Goal: Task Accomplishment & Management: Use online tool/utility

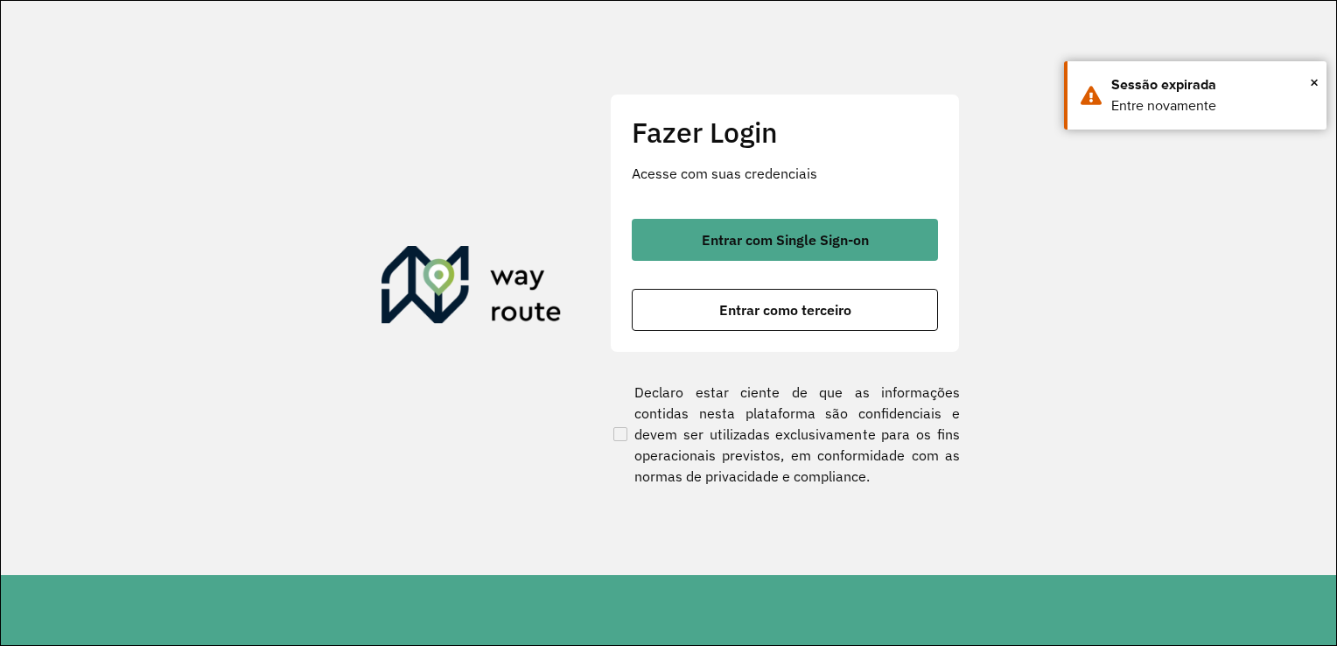
click at [709, 317] on button "Entrar como terceiro" at bounding box center [785, 310] width 306 height 42
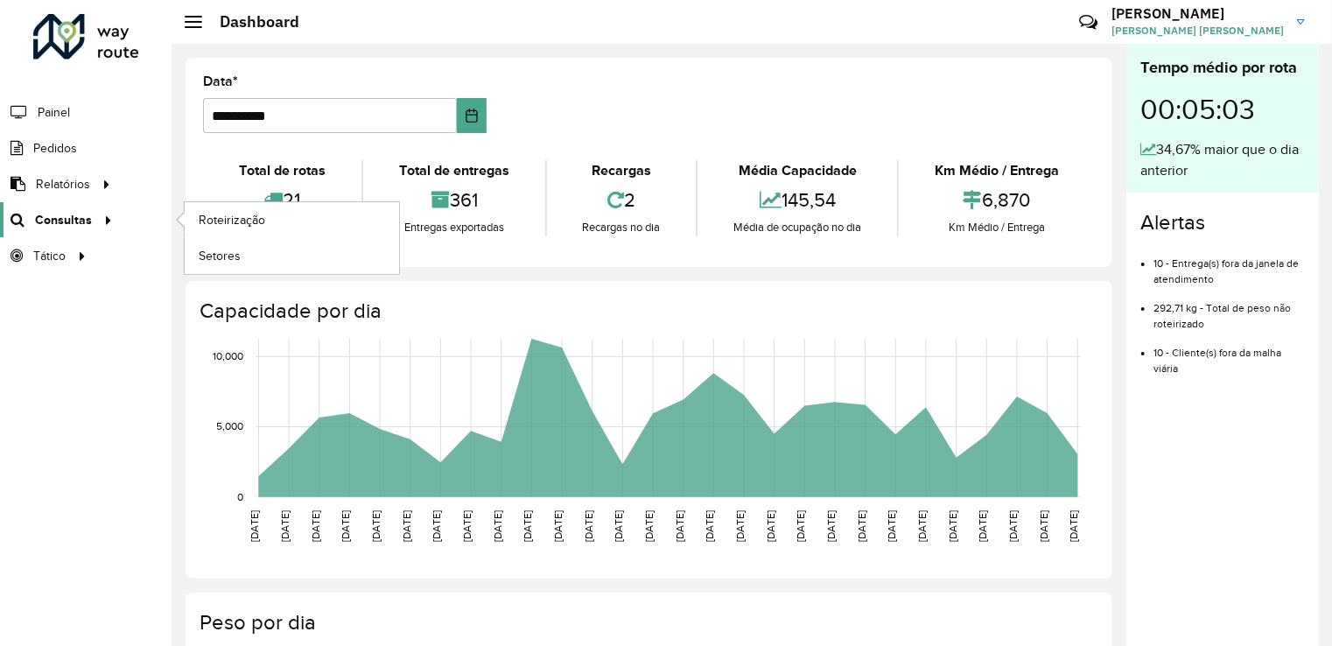
click at [72, 229] on link "Consultas" at bounding box center [59, 219] width 118 height 35
click at [215, 220] on span "Roteirização" at bounding box center [234, 220] width 71 height 18
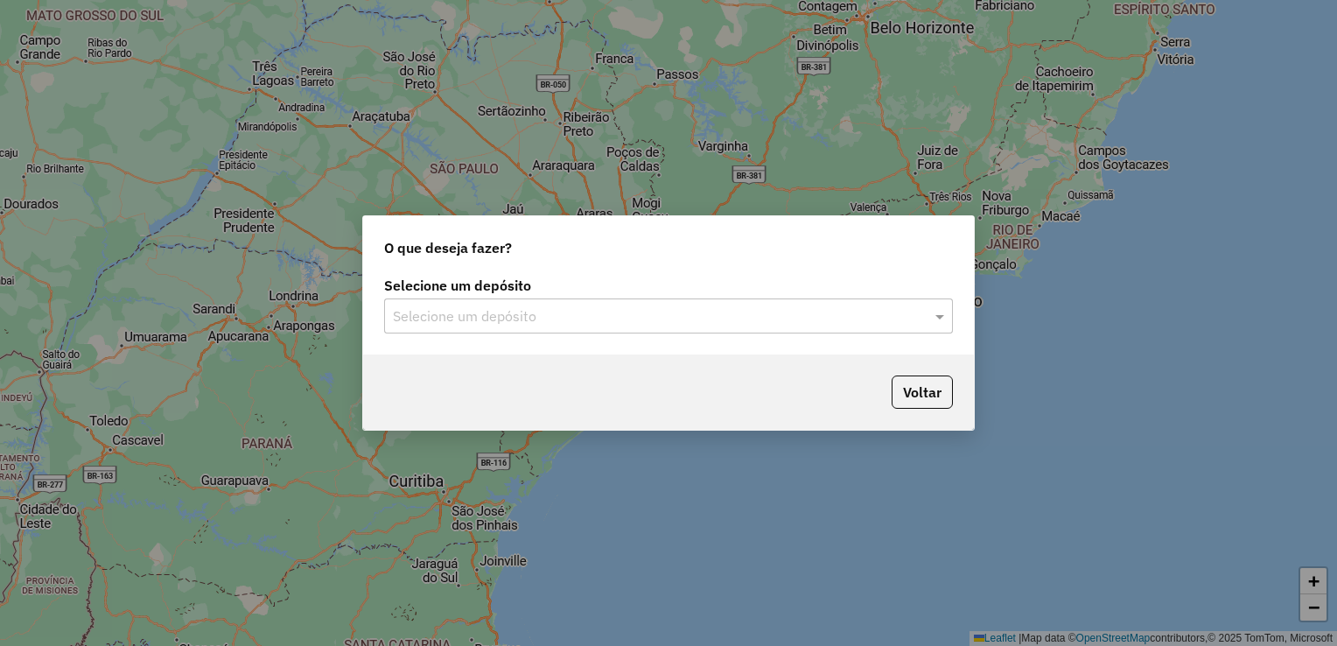
click at [578, 312] on input "text" at bounding box center [651, 316] width 516 height 21
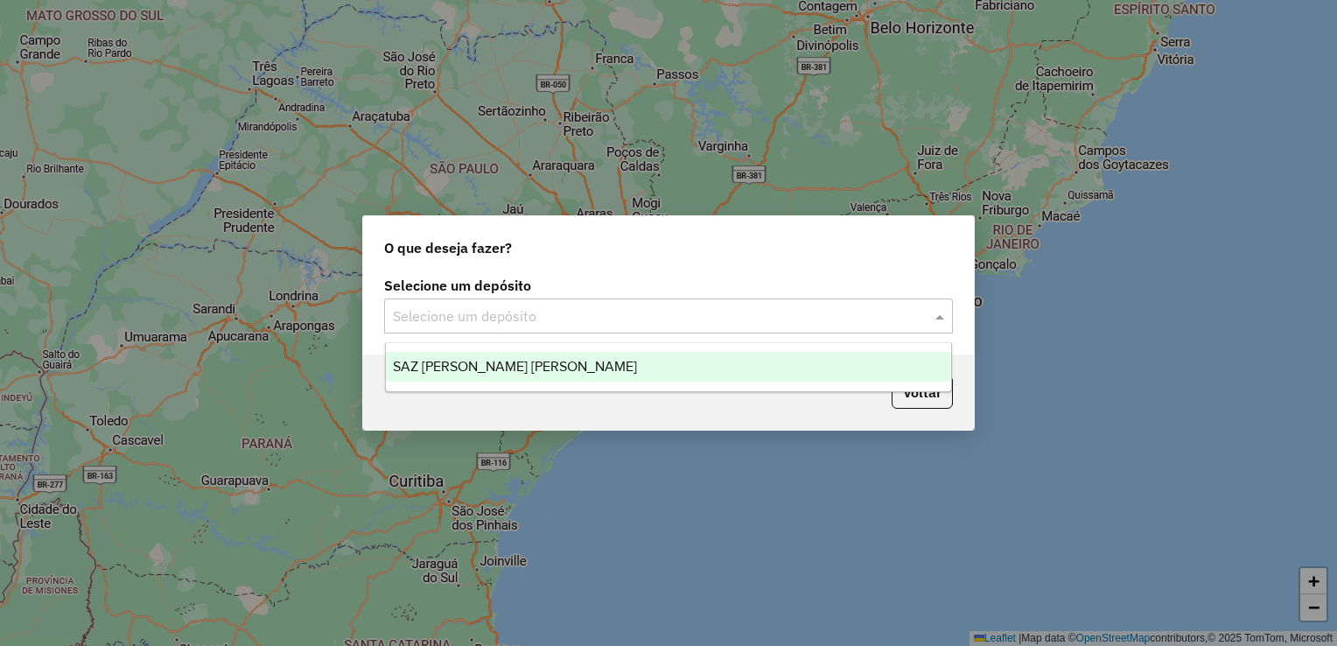
click at [538, 368] on span "SAZ PY Coronel [PERSON_NAME]" at bounding box center [515, 366] width 244 height 15
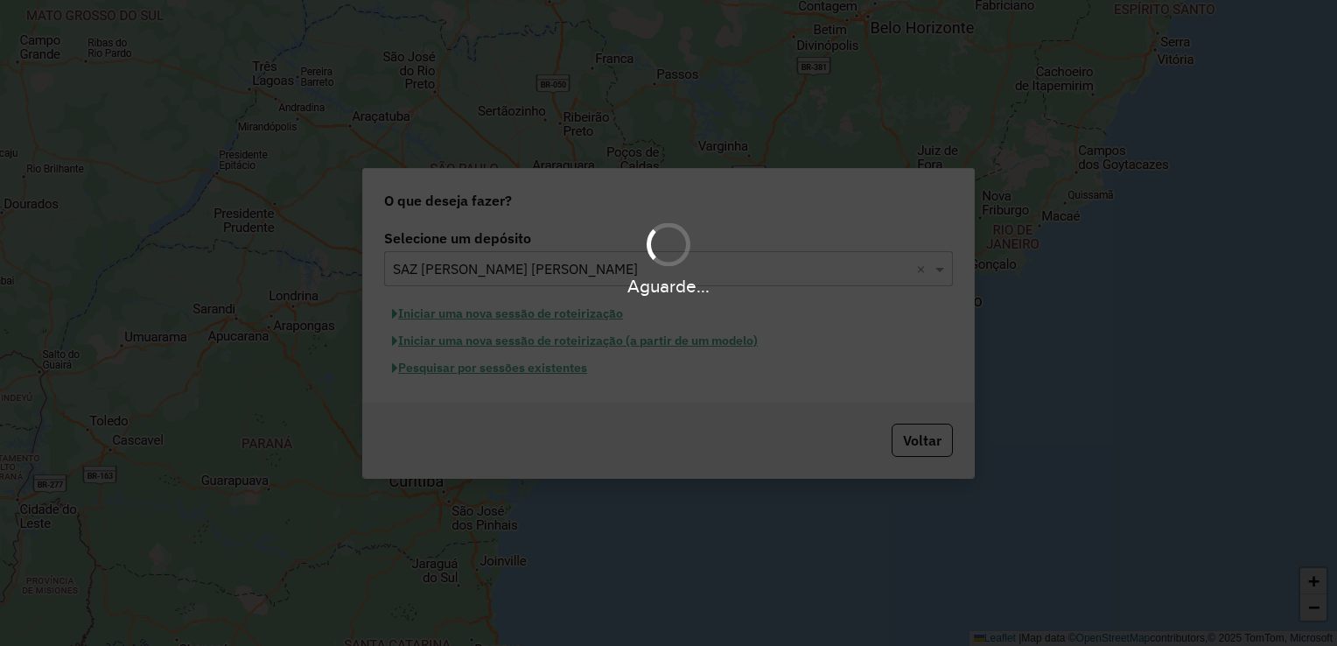
click at [523, 371] on div "Aguarde..." at bounding box center [668, 323] width 1337 height 646
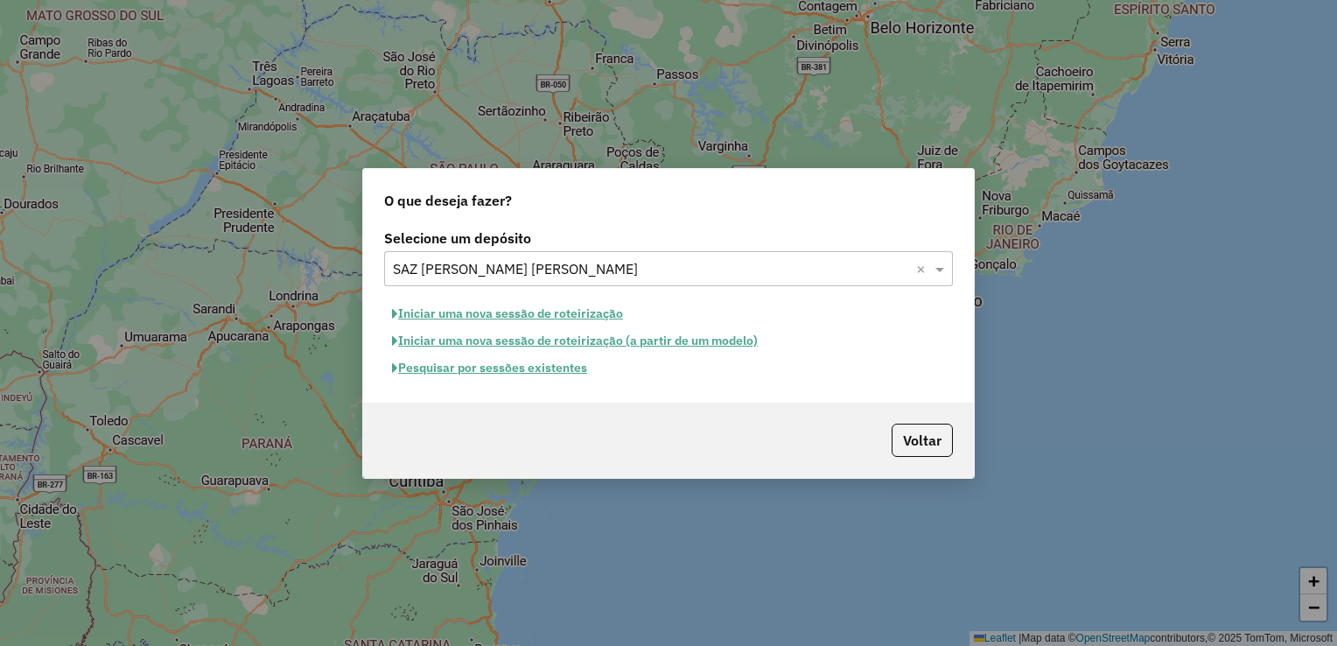
click at [536, 369] on button "Pesquisar por sessões existentes" at bounding box center [489, 367] width 211 height 27
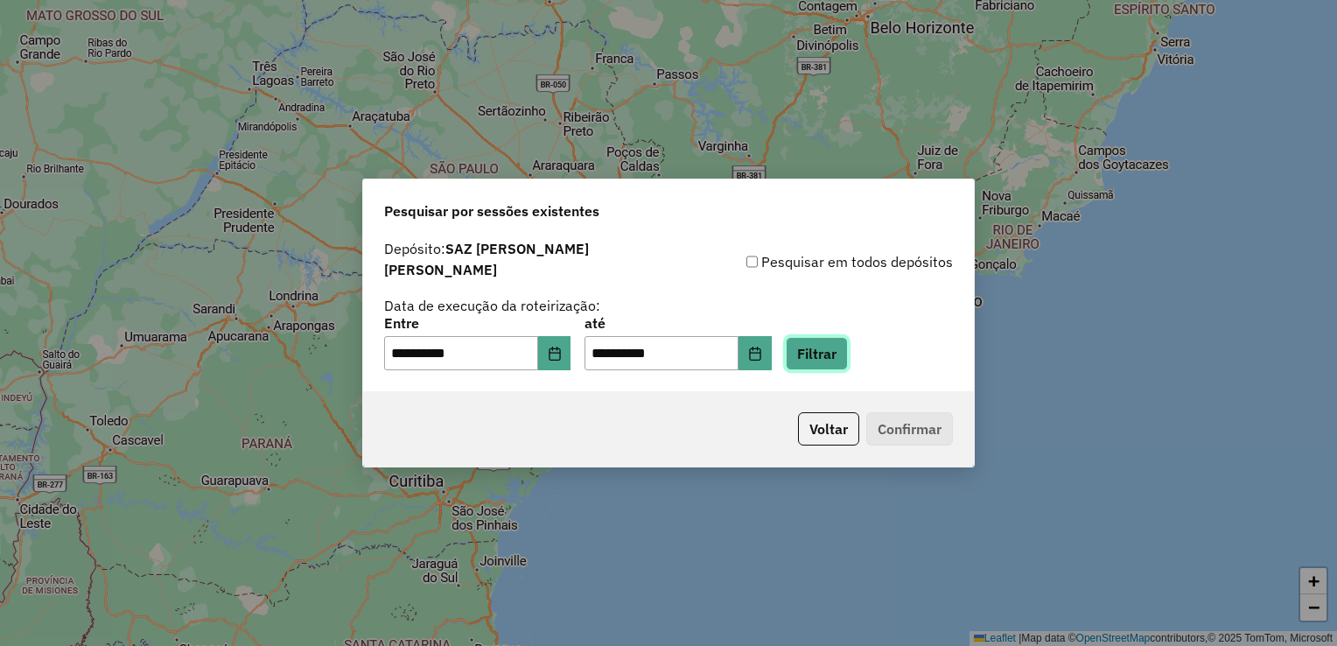
click at [837, 346] on button "Filtrar" at bounding box center [817, 353] width 62 height 33
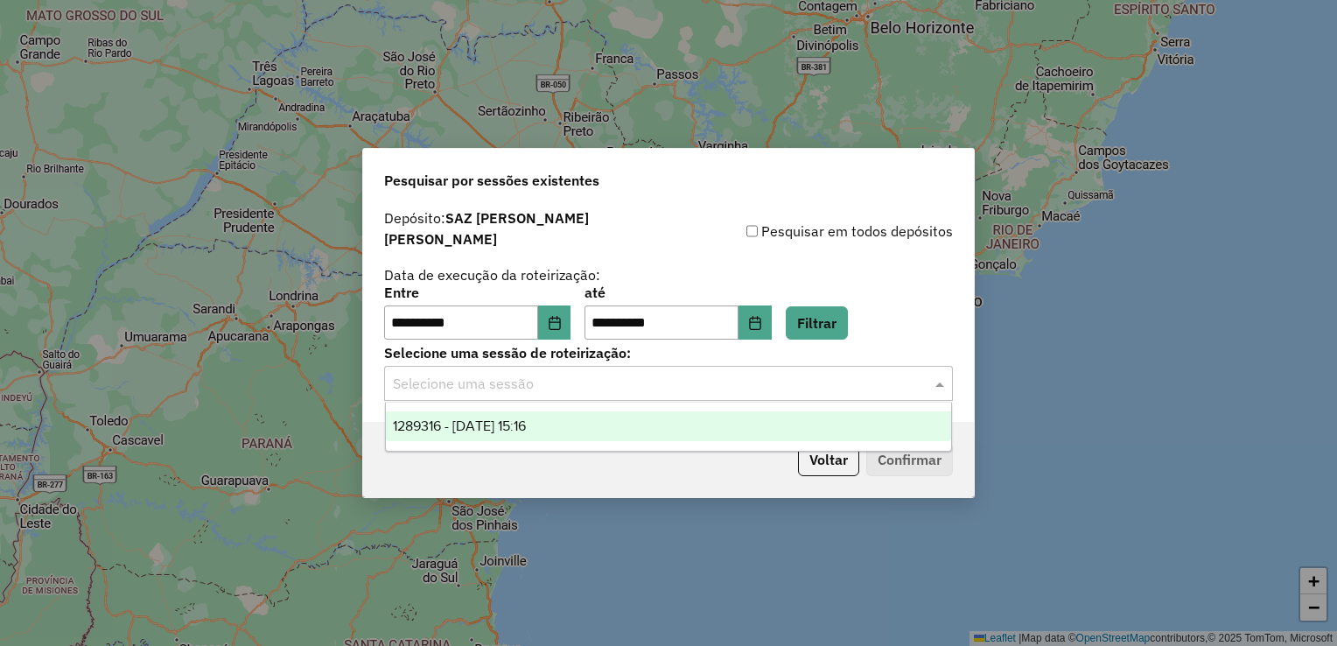
click at [494, 374] on input "text" at bounding box center [651, 384] width 516 height 21
click at [486, 425] on span "1289316 - 06/10/2025 15:16" at bounding box center [459, 425] width 133 height 15
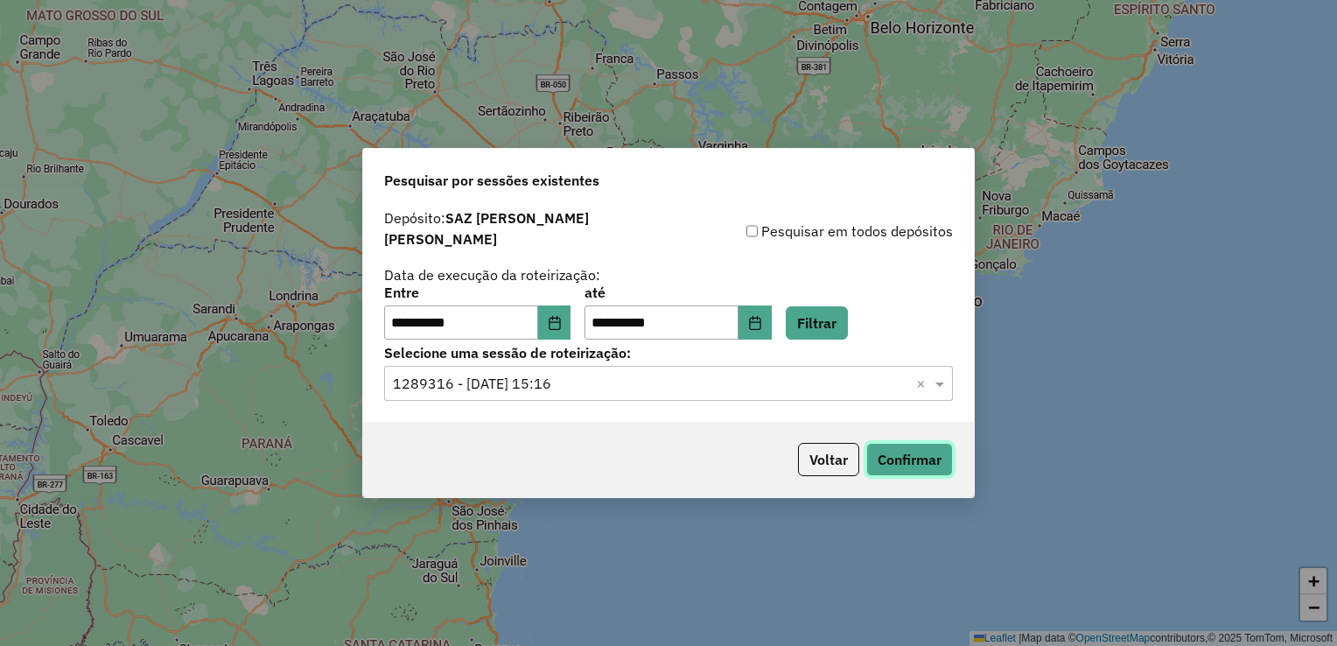
click at [902, 448] on button "Confirmar" at bounding box center [909, 459] width 87 height 33
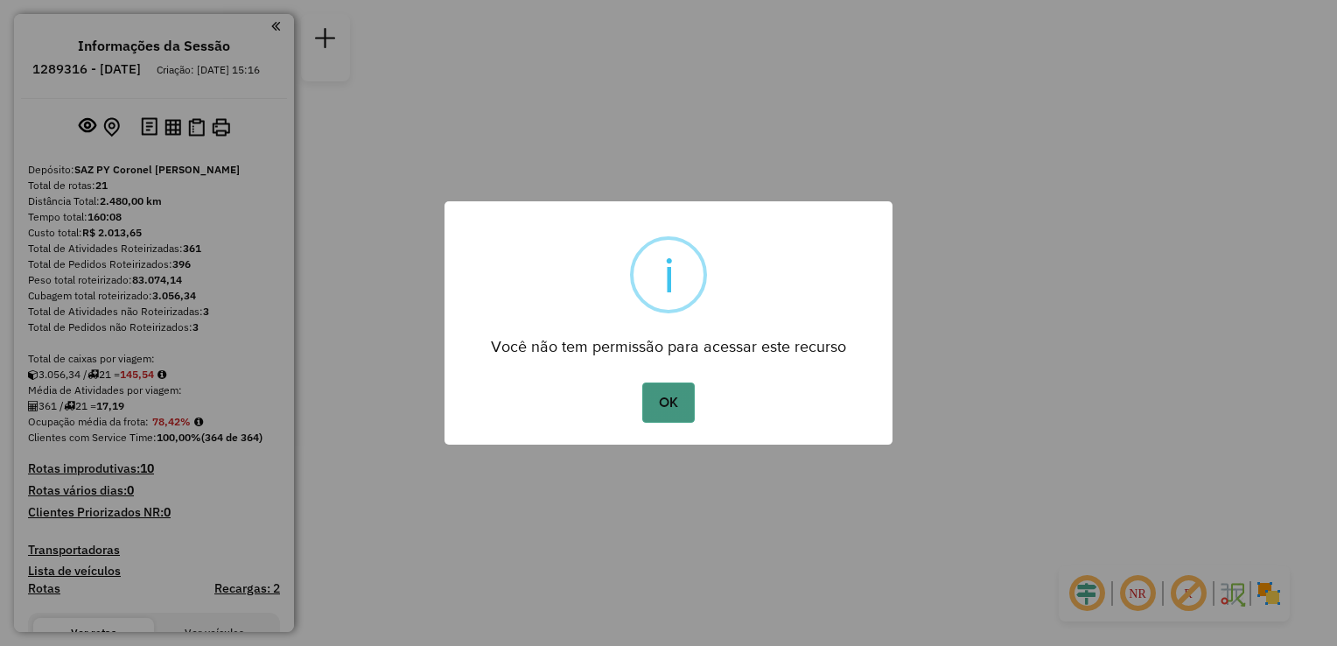
click at [664, 402] on button "OK" at bounding box center [668, 402] width 52 height 40
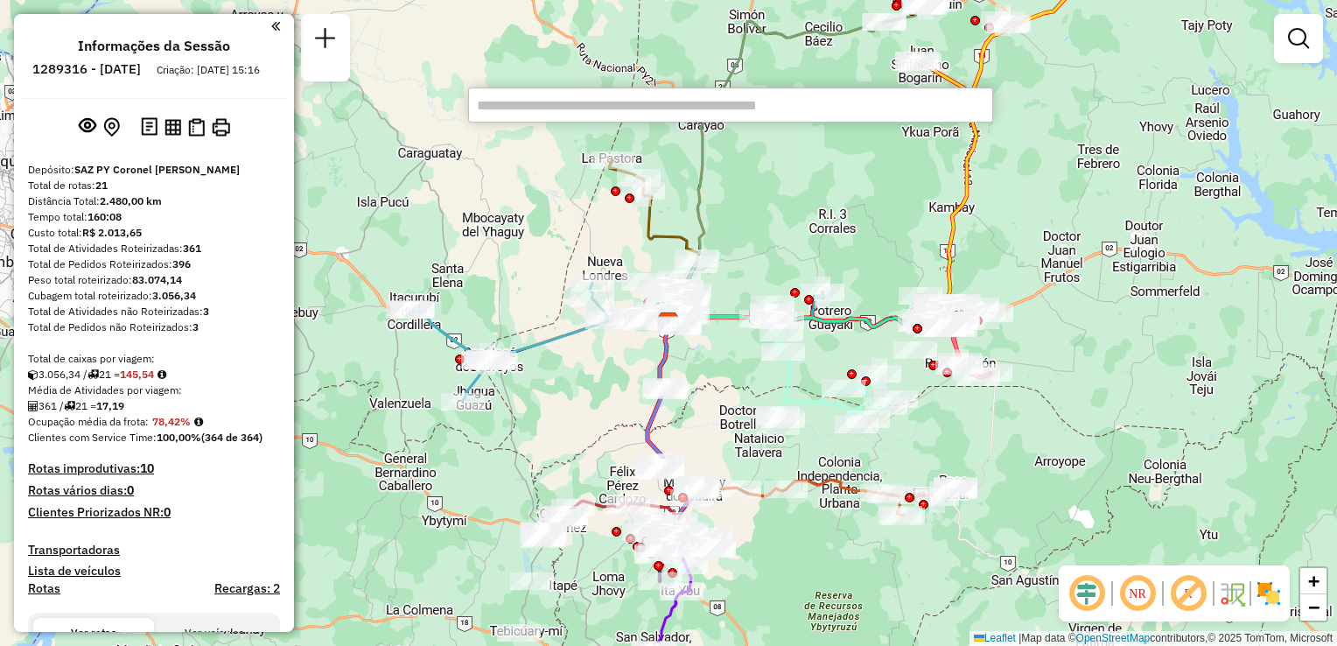
paste input "*****"
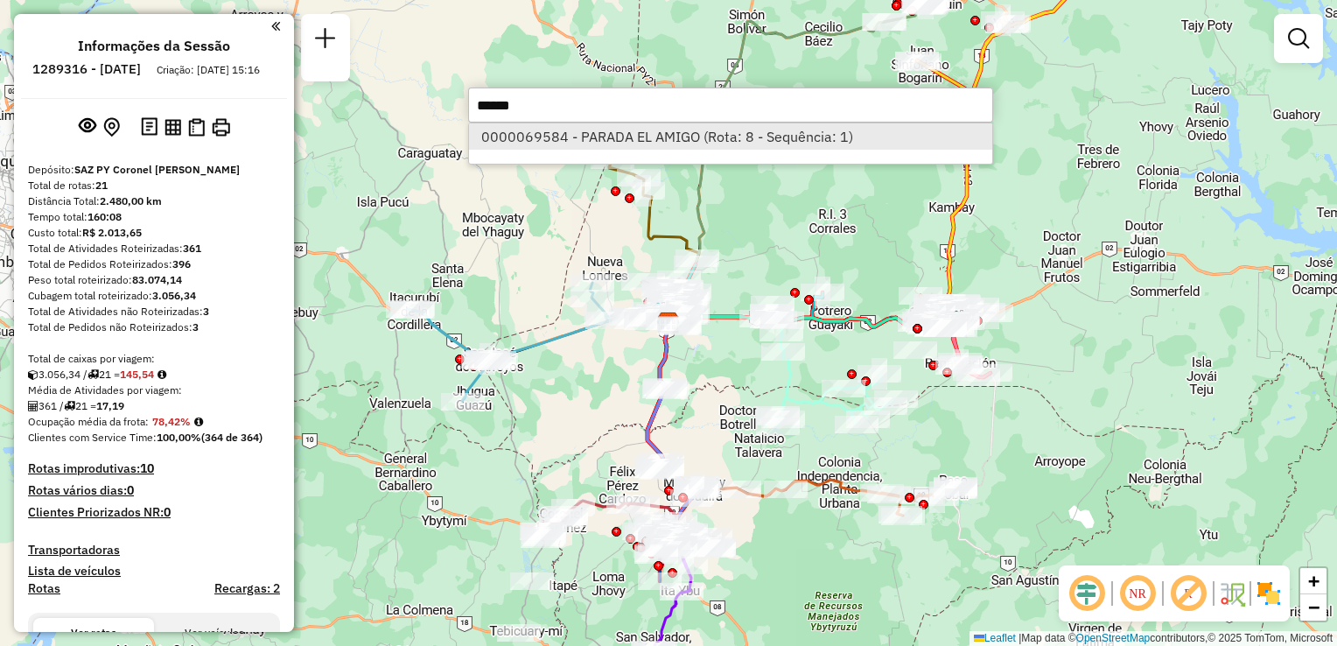
type input "*****"
click at [620, 138] on li "0000069584 - PARADA EL AMIGO (Rota: 8 - Sequência: 1)" at bounding box center [730, 136] width 523 height 26
select select "**********"
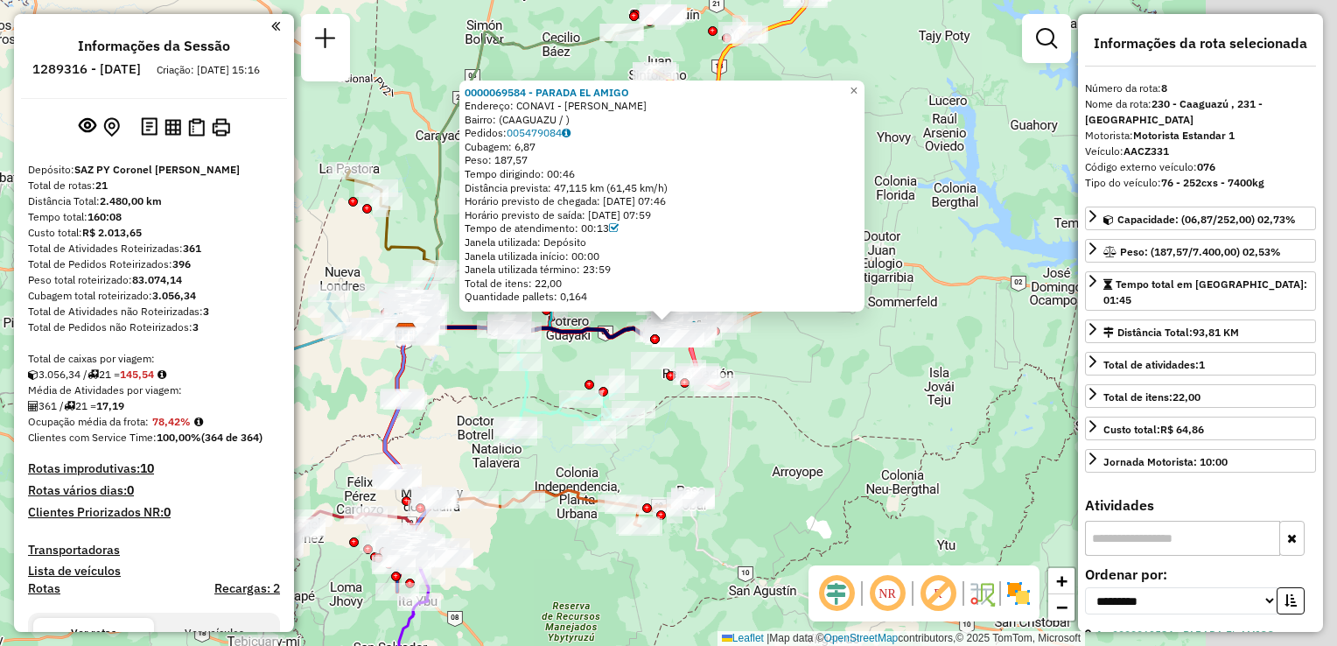
scroll to position [1308, 0]
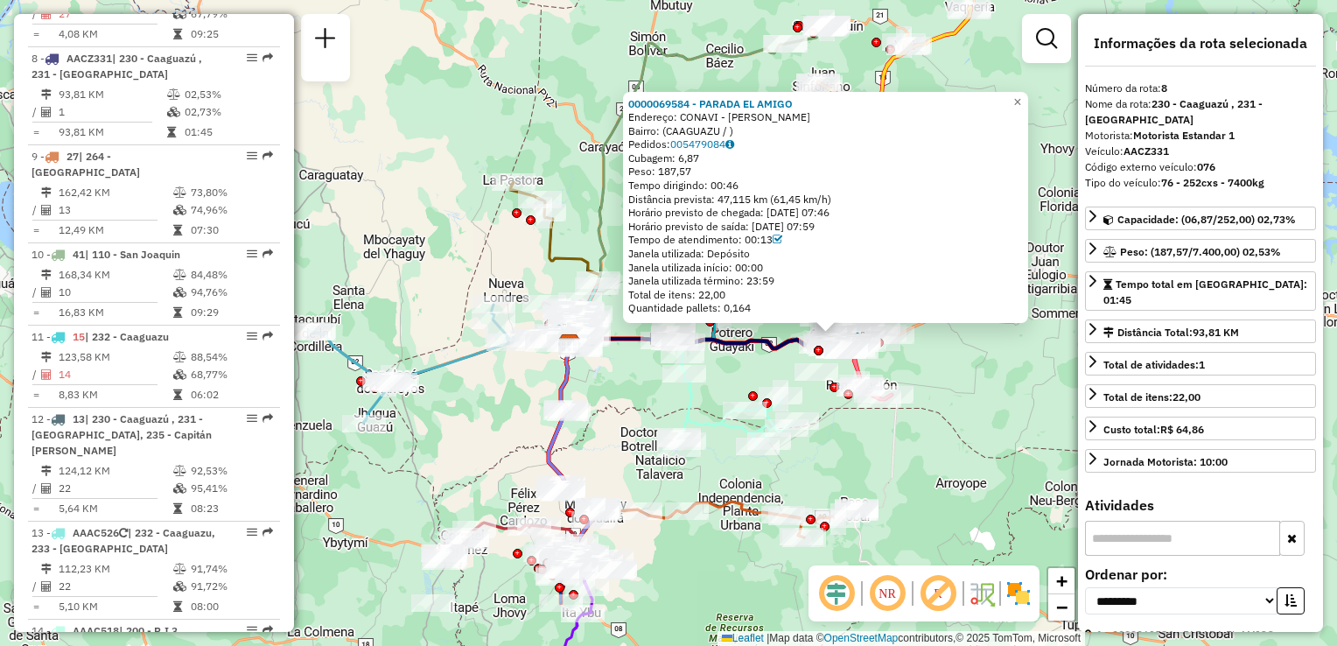
drag, startPoint x: 841, startPoint y: 340, endPoint x: 980, endPoint y: 339, distance: 139.2
click at [980, 339] on div "0000069584 - PARADA EL AMIGO Endereço: CONAVI - [PERSON_NAME]: (CAAGUAZU / ) Pe…" at bounding box center [668, 323] width 1337 height 646
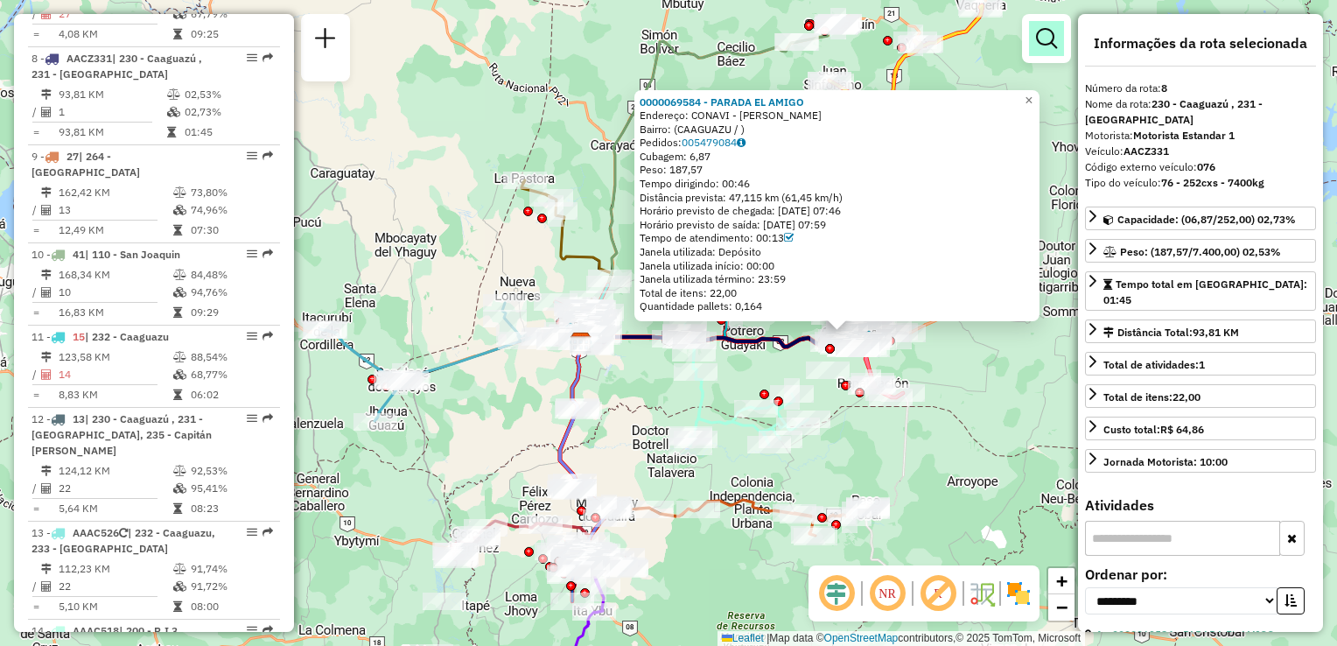
click at [1054, 40] on em at bounding box center [1046, 38] width 21 height 21
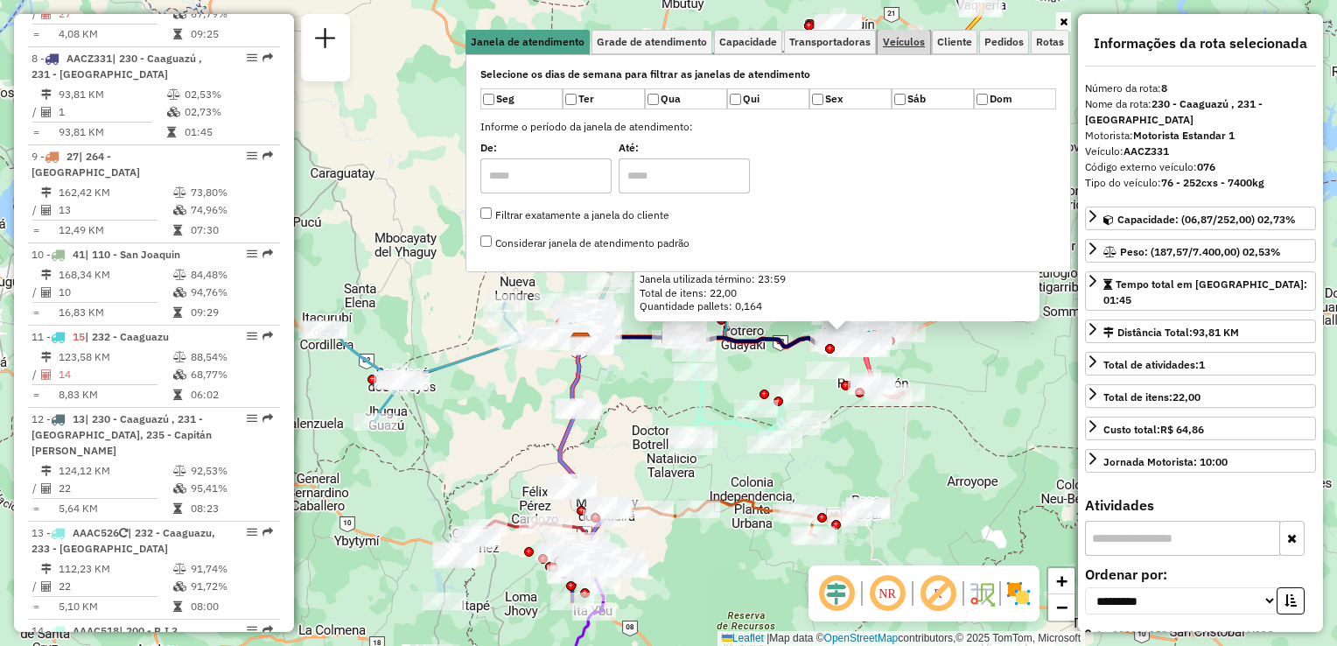
drag, startPoint x: 903, startPoint y: 39, endPoint x: 886, endPoint y: 44, distance: 18.3
click at [903, 39] on span "Veículos" at bounding box center [904, 42] width 42 height 11
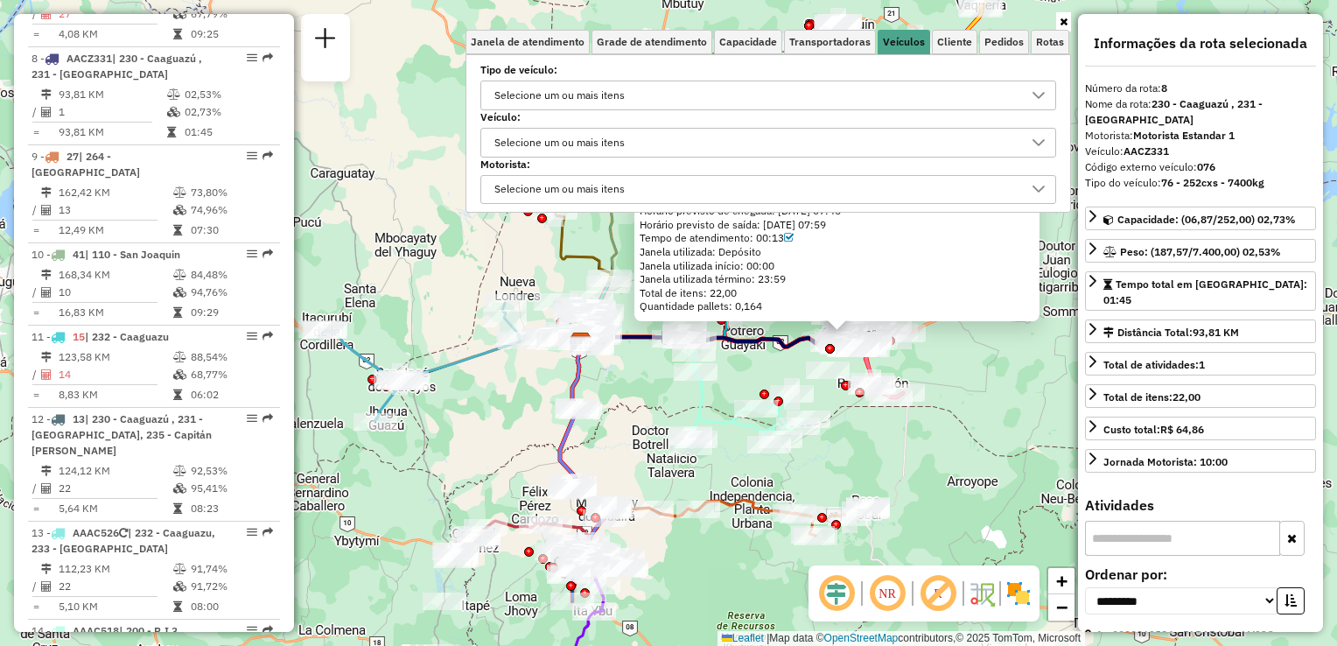
click at [543, 93] on div "Selecione um ou mais itens" at bounding box center [559, 95] width 143 height 28
type input "*"
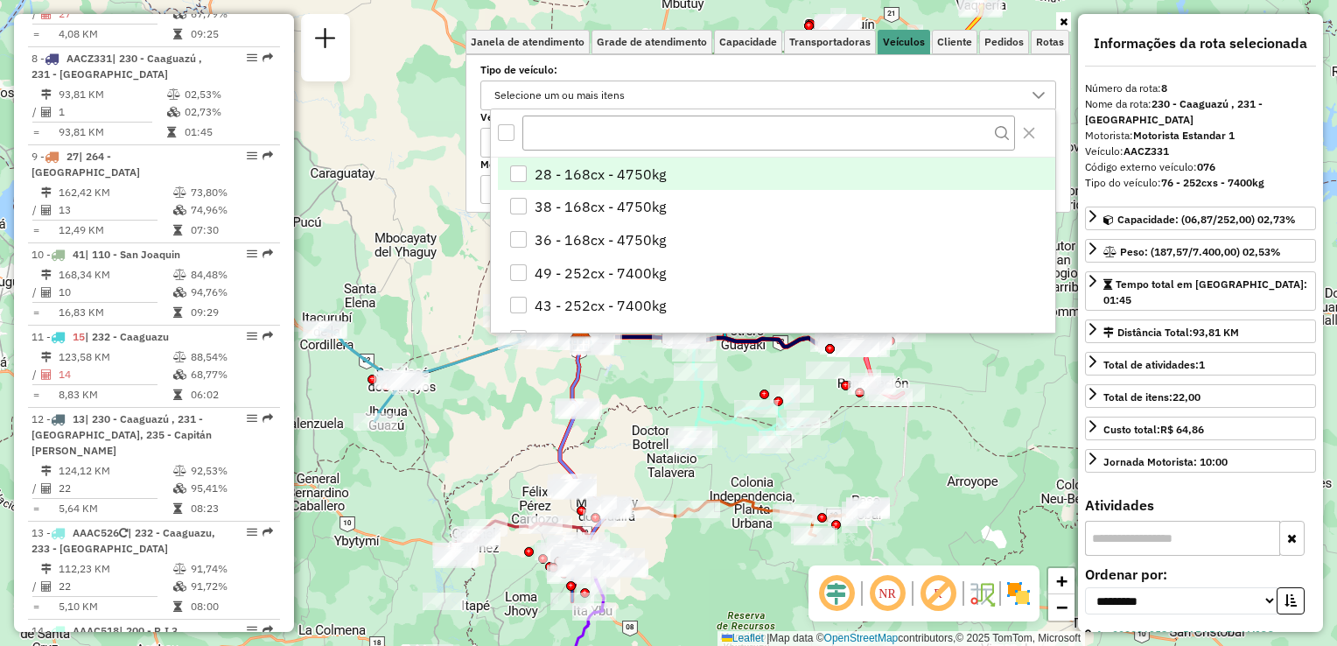
click at [526, 170] on div "28 - 168cx - 4750kg" at bounding box center [519, 174] width 18 height 18
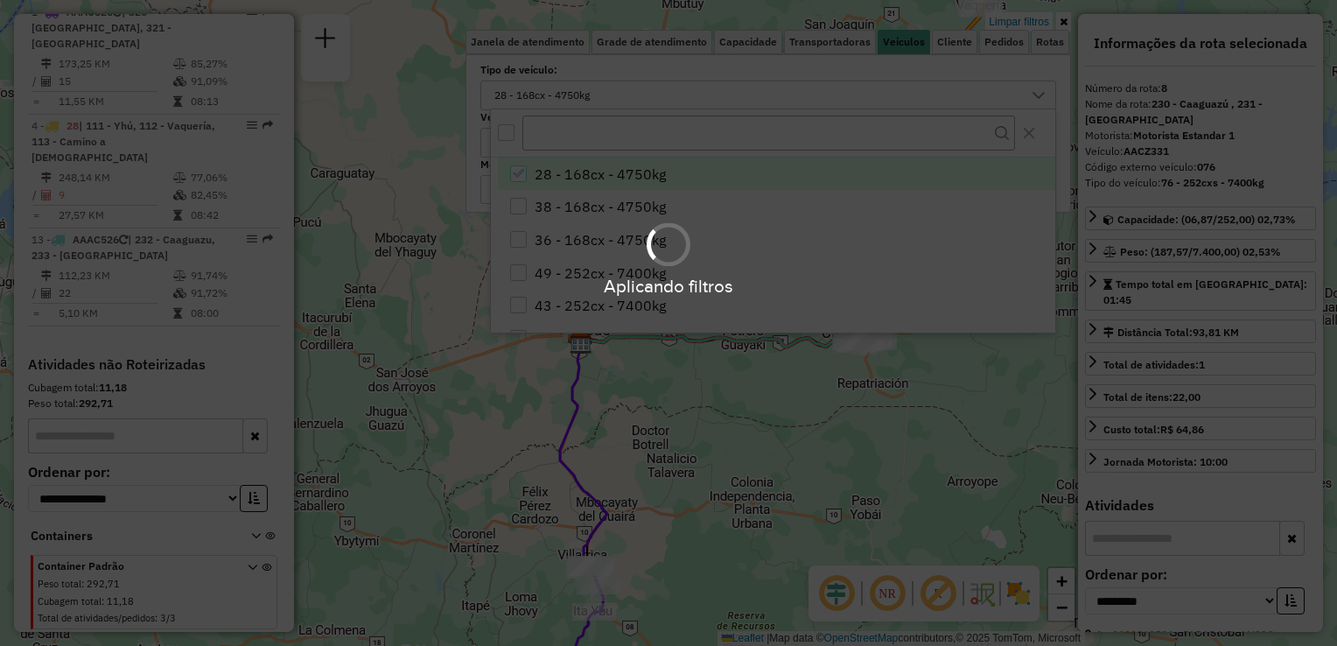
scroll to position [408, 0]
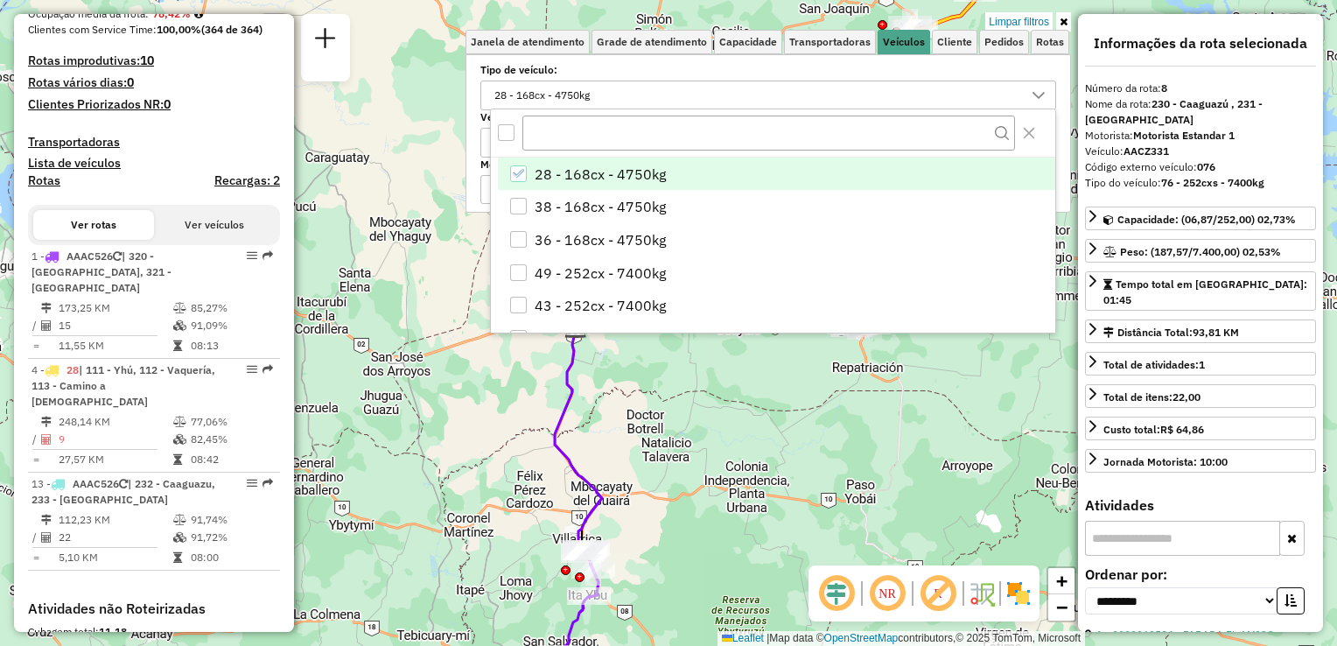
drag, startPoint x: 650, startPoint y: 418, endPoint x: 645, endPoint y: 403, distance: 16.6
click at [645, 403] on div "0000069584 - PARADA EL AMIGO Endereço: CONAVI - [PERSON_NAME]: (CAAGUAZU / ) Pe…" at bounding box center [668, 323] width 1337 height 646
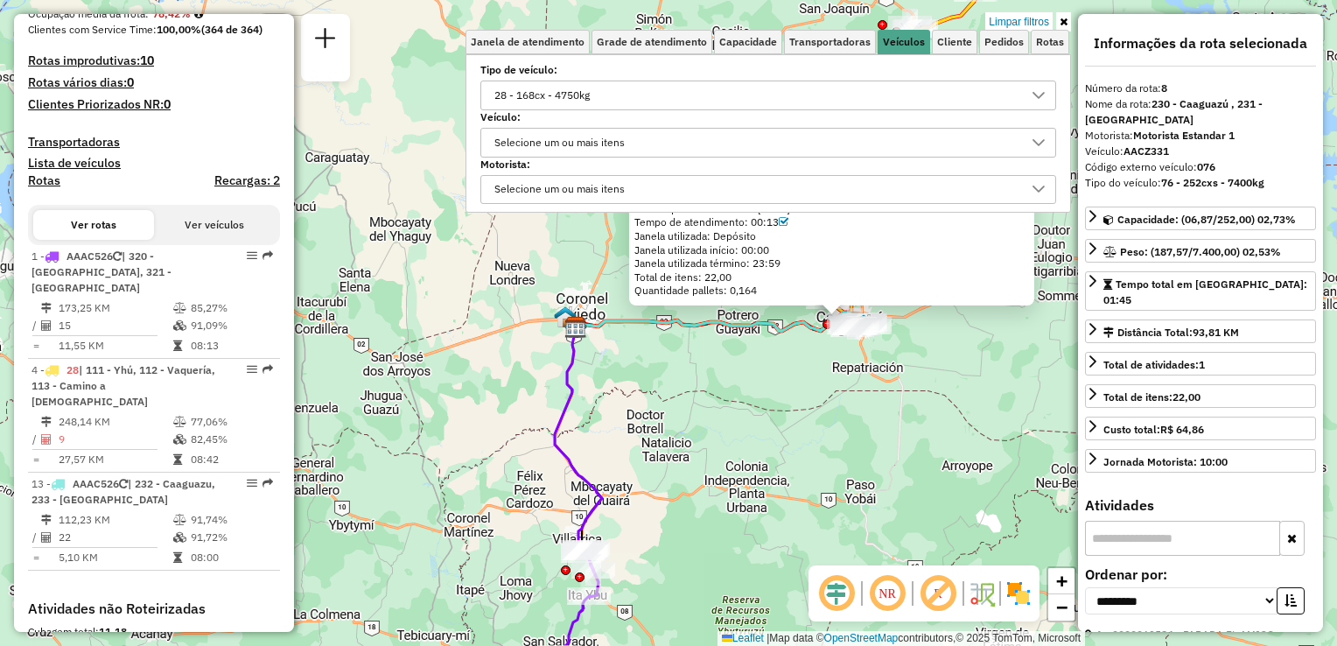
click at [1061, 18] on icon at bounding box center [1064, 22] width 8 height 11
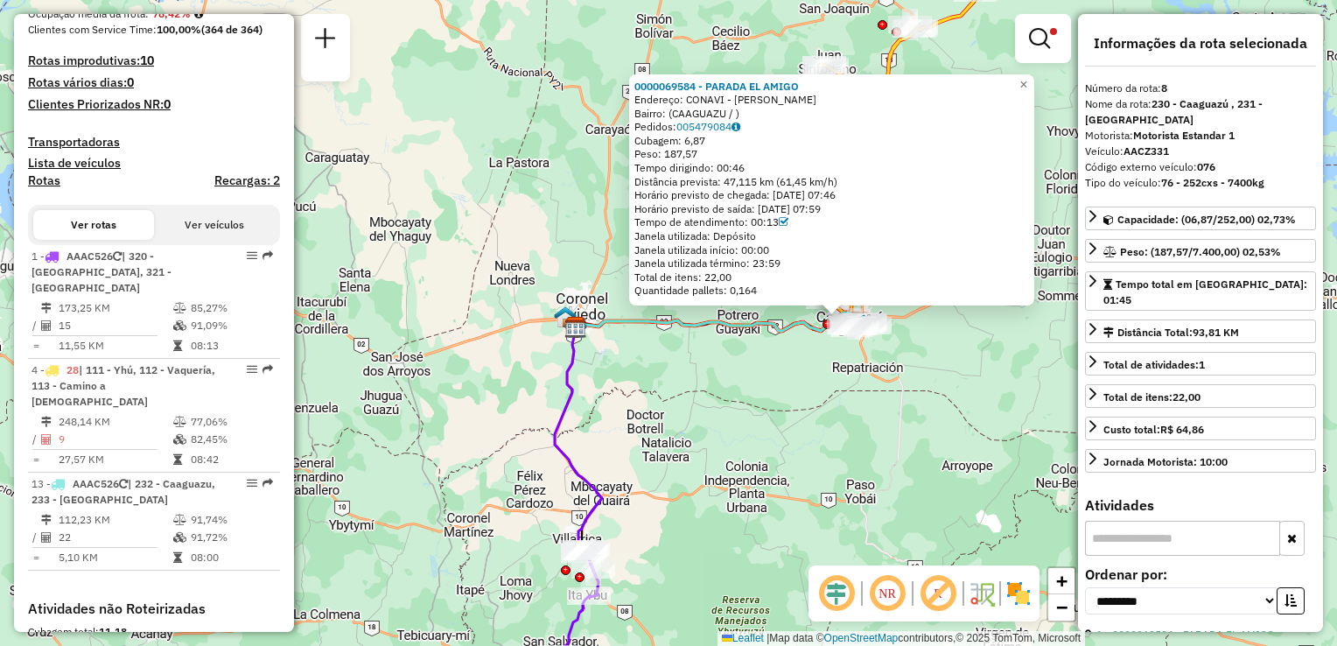
click at [1035, 77] on div "Limpar filtros Janela de atendimento Grade de atendimento Capacidade Transporta…" at bounding box center [1043, 46] width 56 height 65
click at [1027, 79] on span "×" at bounding box center [1024, 84] width 8 height 15
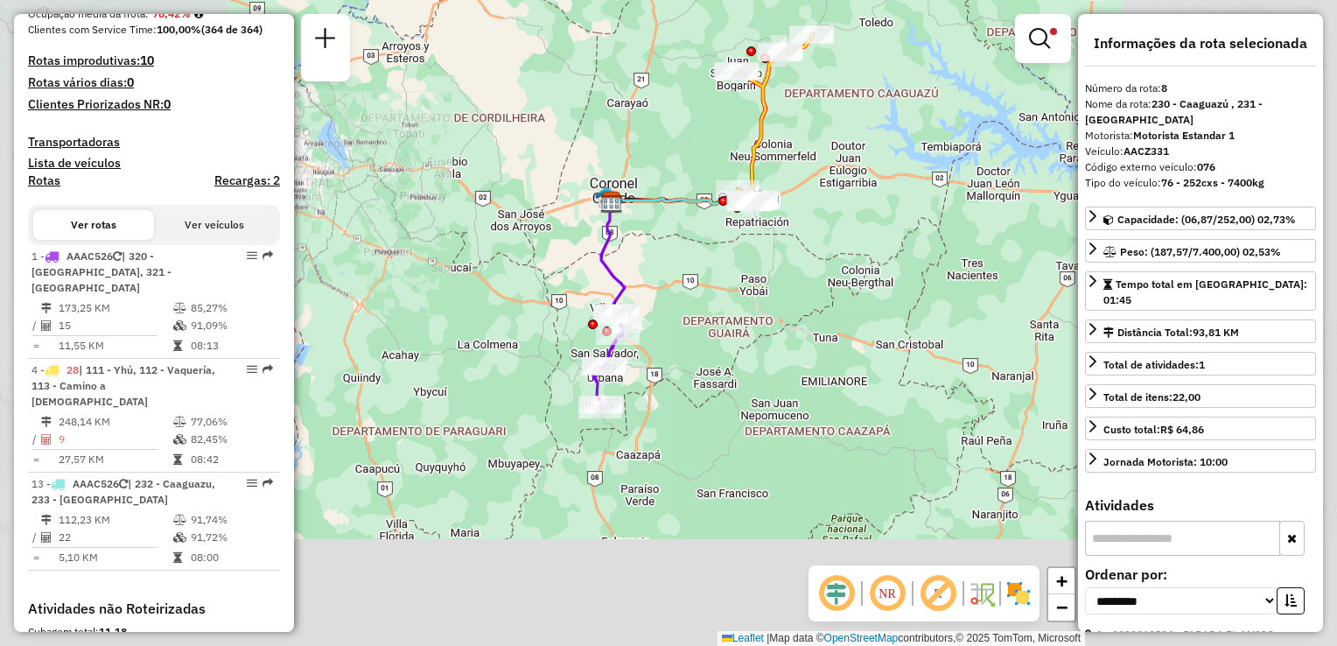
drag, startPoint x: 721, startPoint y: 456, endPoint x: 690, endPoint y: 305, distance: 154.6
click at [690, 305] on div "Limpar filtros Janela de atendimento Grade de atendimento Capacidade Transporta…" at bounding box center [668, 323] width 1337 height 646
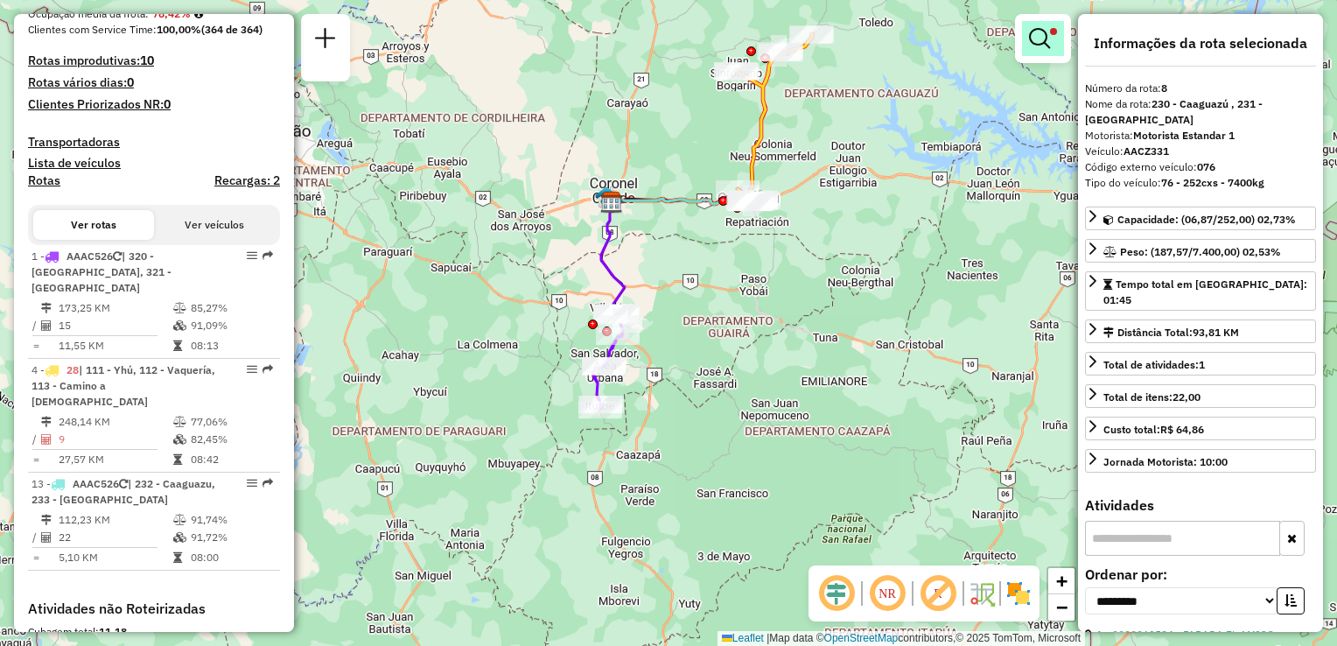
click at [1055, 40] on link at bounding box center [1043, 38] width 42 height 35
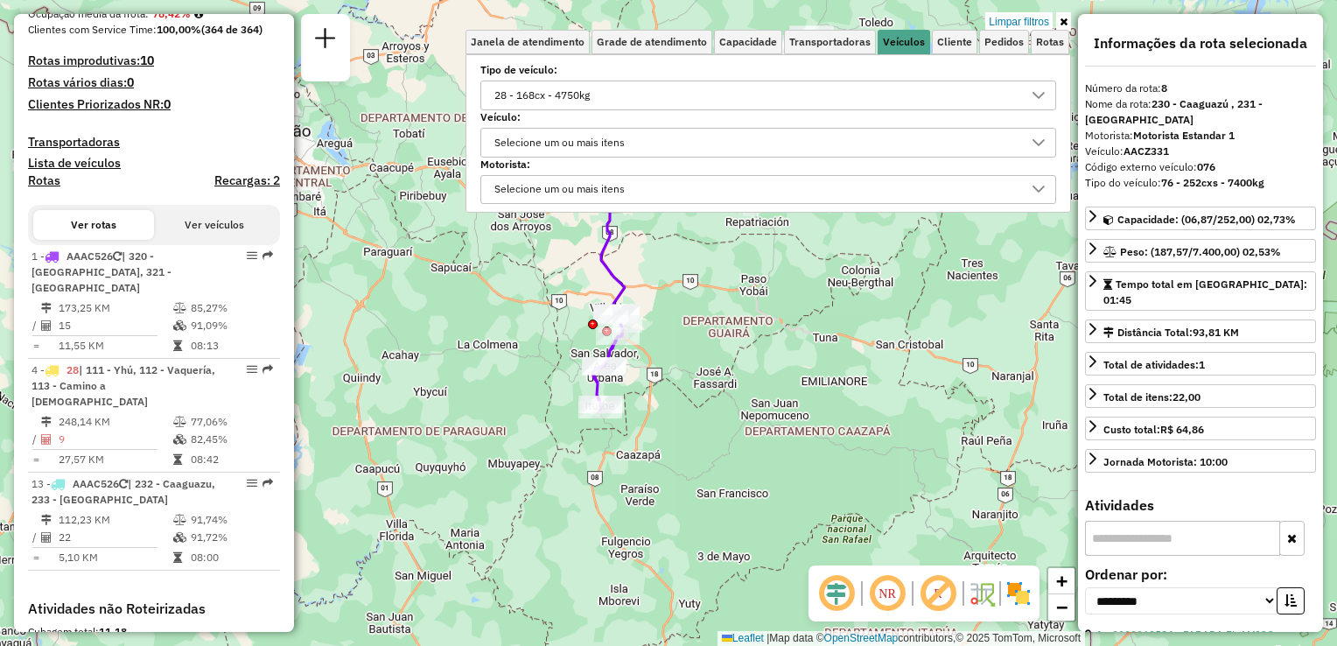
click at [565, 93] on div "28 - 168cx - 4750kg" at bounding box center [542, 95] width 108 height 28
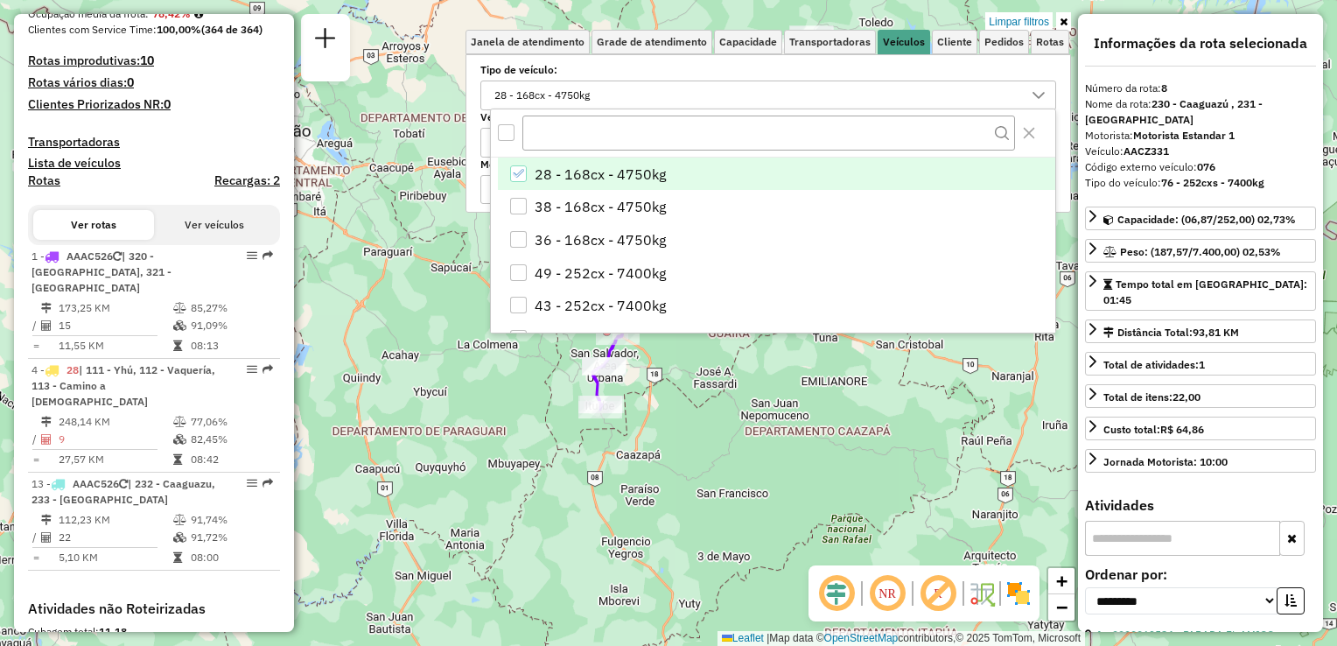
click at [565, 92] on div "28 - 168cx - 4750kg" at bounding box center [542, 95] width 108 height 28
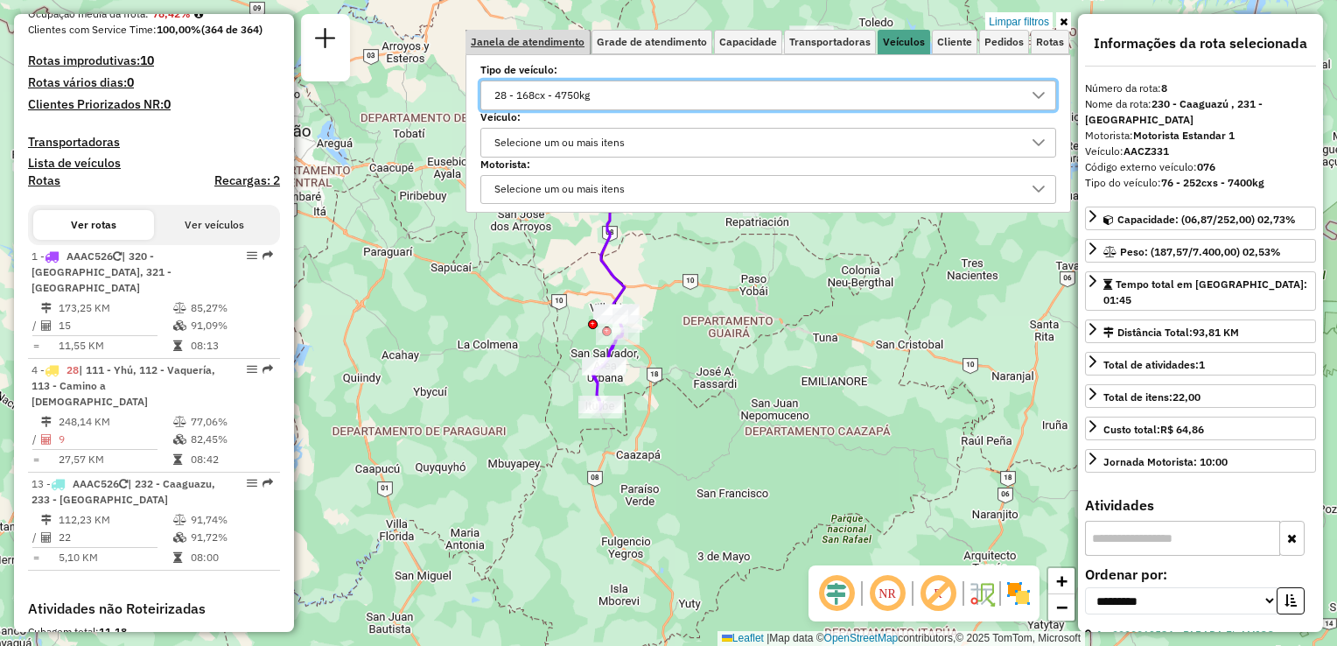
click at [526, 38] on span "Janela de atendimento" at bounding box center [528, 42] width 114 height 11
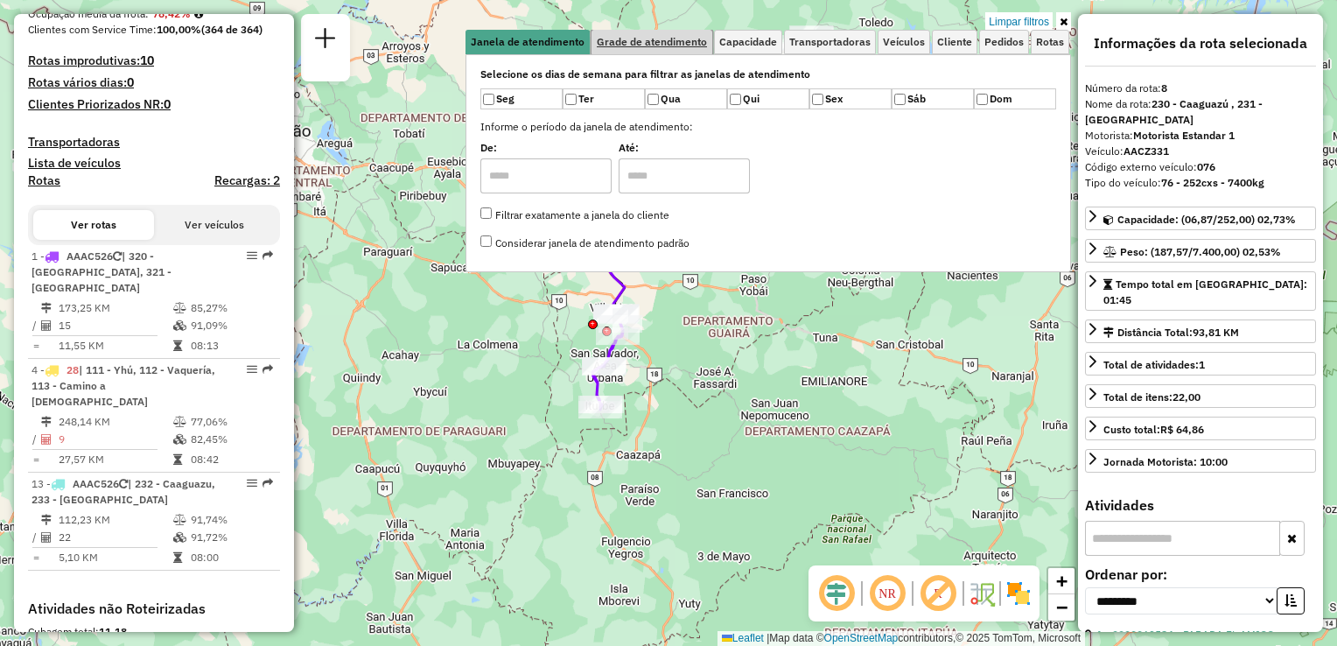
drag, startPoint x: 624, startPoint y: 47, endPoint x: 655, endPoint y: 46, distance: 30.6
click at [625, 47] on span "Grade de atendimento" at bounding box center [652, 42] width 110 height 11
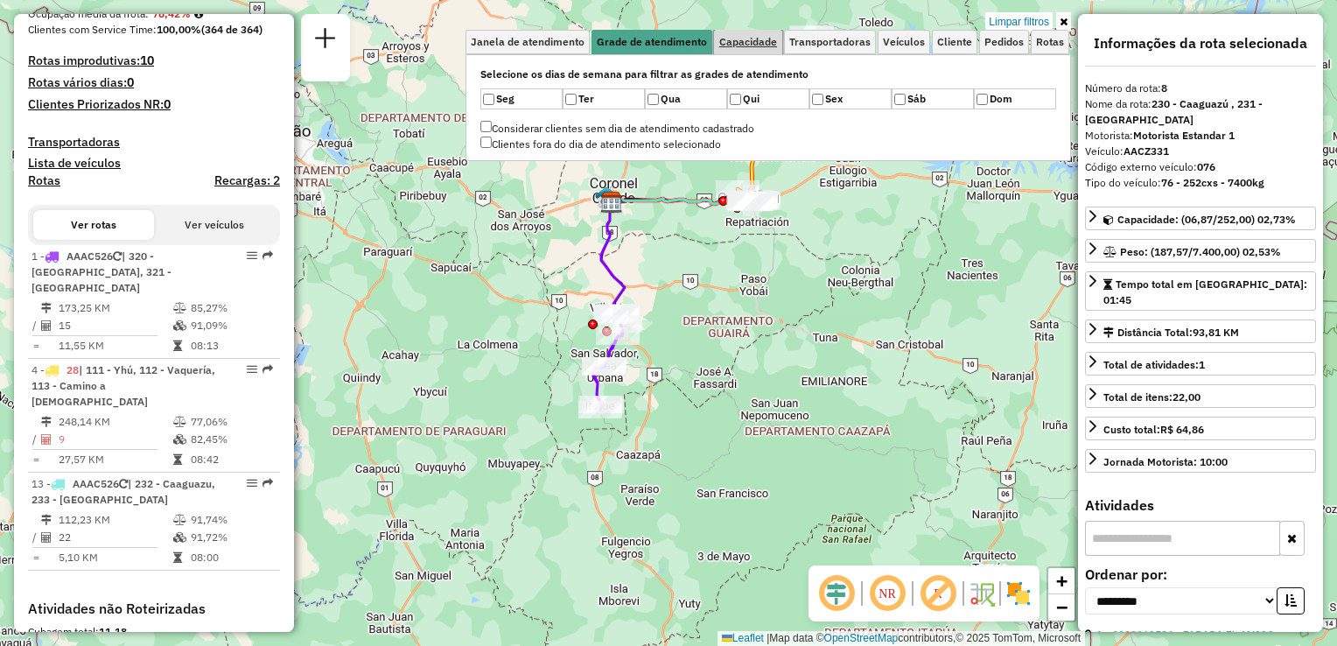
click at [769, 40] on span "Capacidade" at bounding box center [748, 42] width 58 height 11
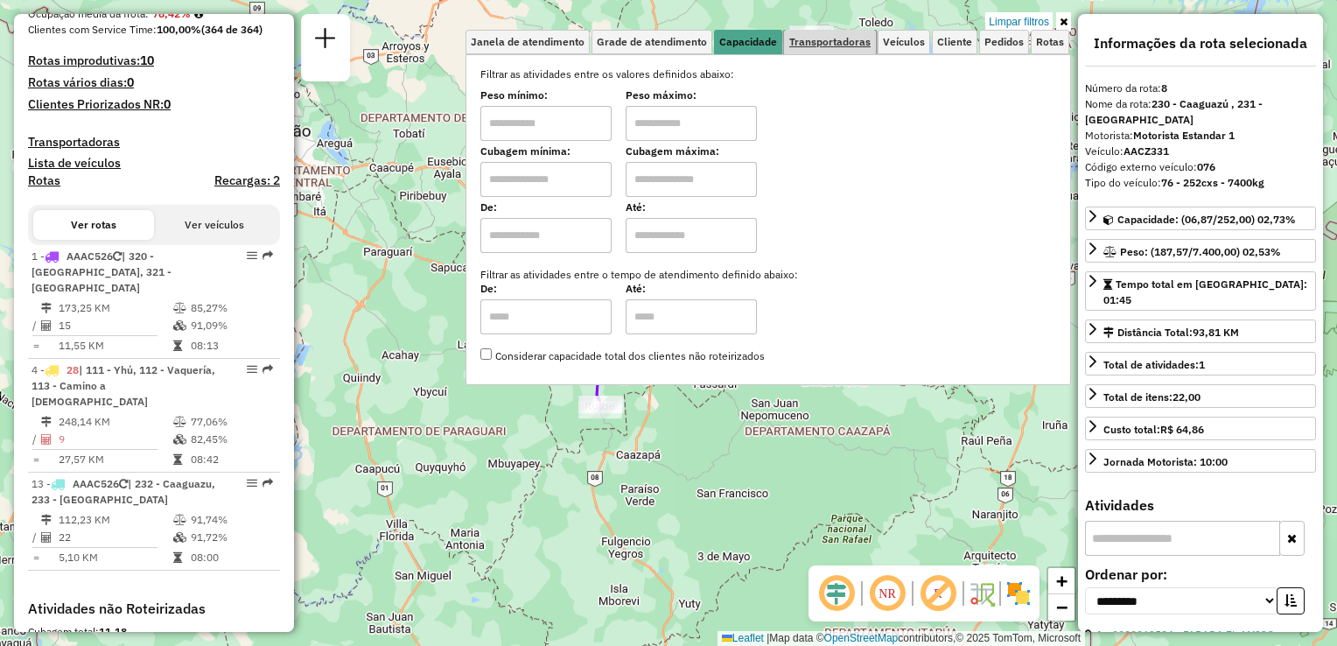
click at [817, 37] on span "Transportadoras" at bounding box center [829, 42] width 81 height 11
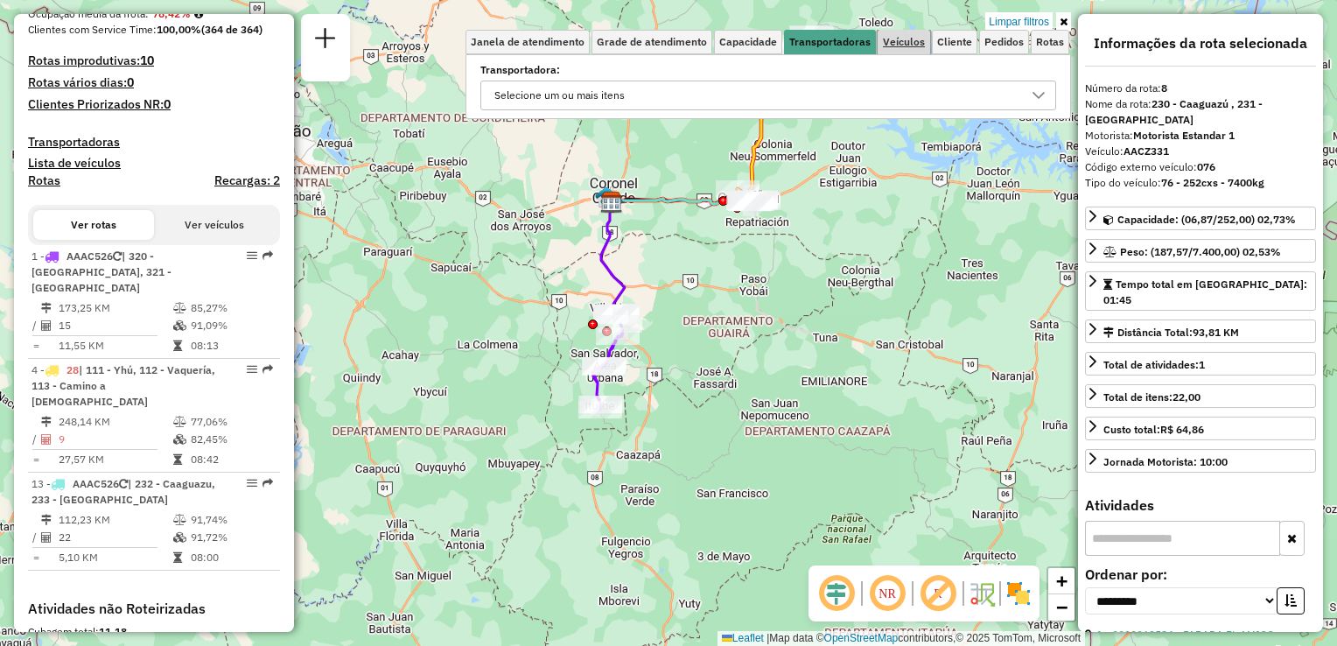
click at [914, 39] on span "Veículos" at bounding box center [904, 42] width 42 height 11
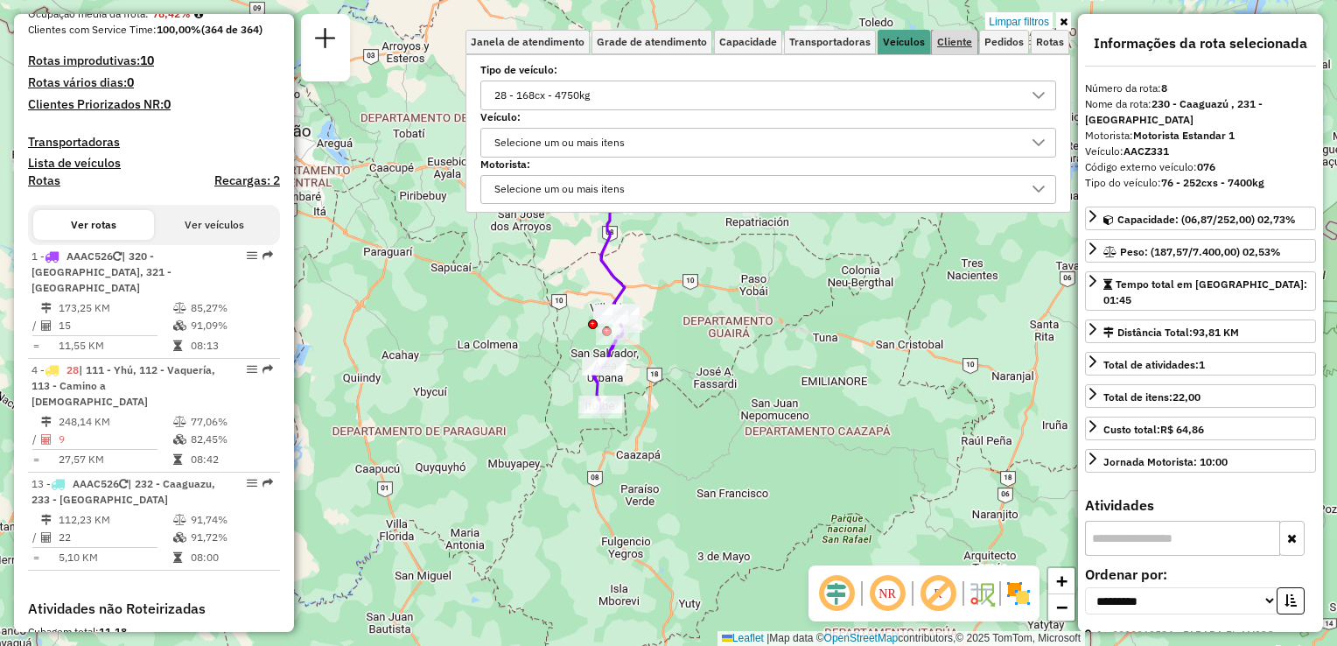
click at [952, 41] on span "Cliente" at bounding box center [954, 42] width 35 height 11
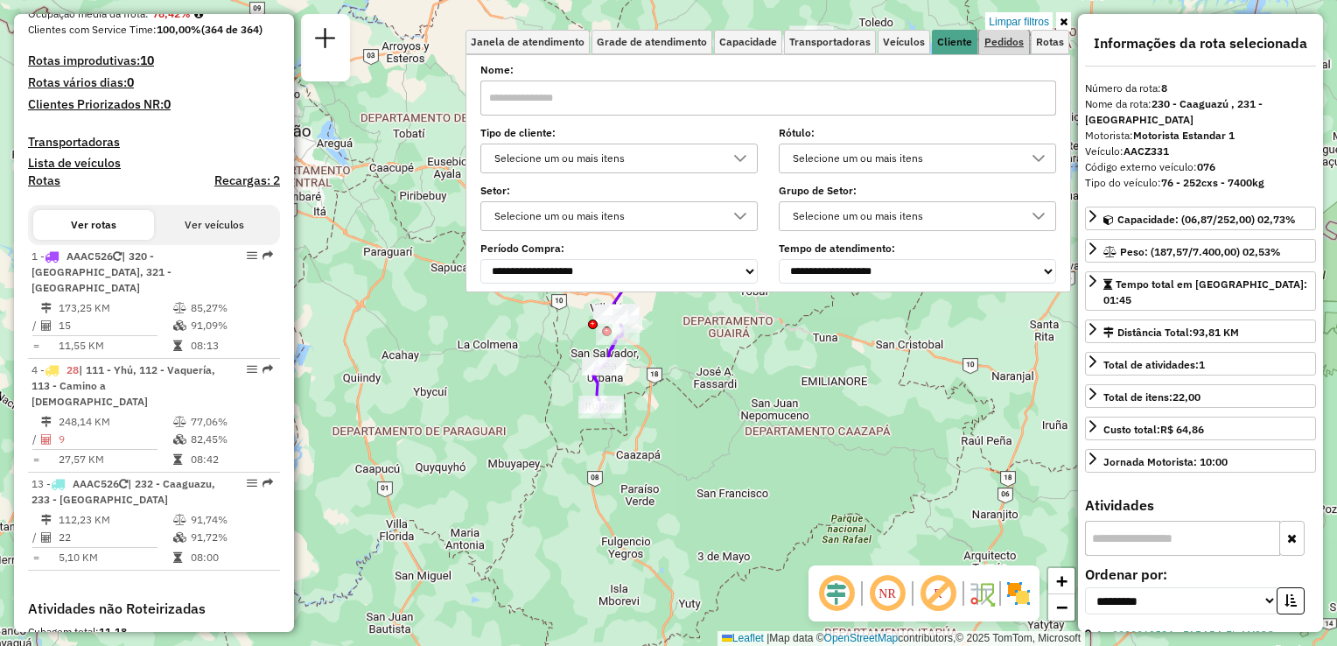
click at [999, 45] on span "Pedidos" at bounding box center [1004, 42] width 39 height 11
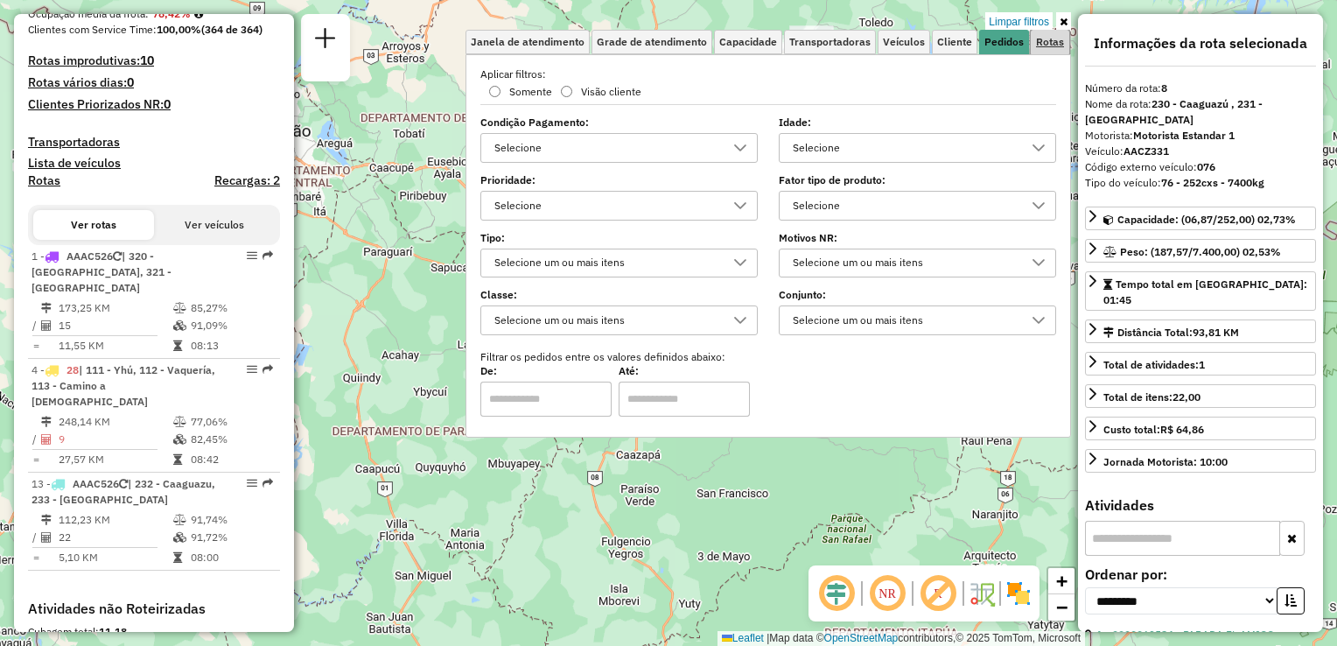
click at [1044, 43] on span "Rotas" at bounding box center [1050, 42] width 28 height 11
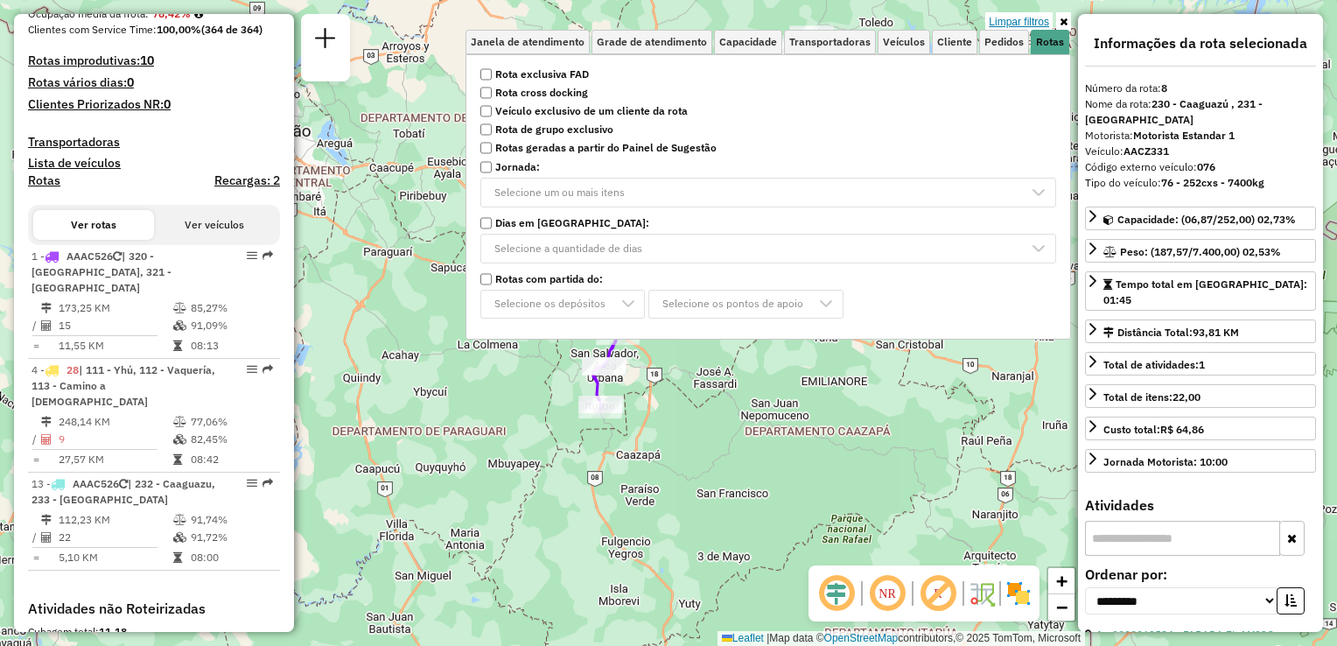
click at [1021, 26] on link "Limpar filtros" at bounding box center [1018, 21] width 67 height 19
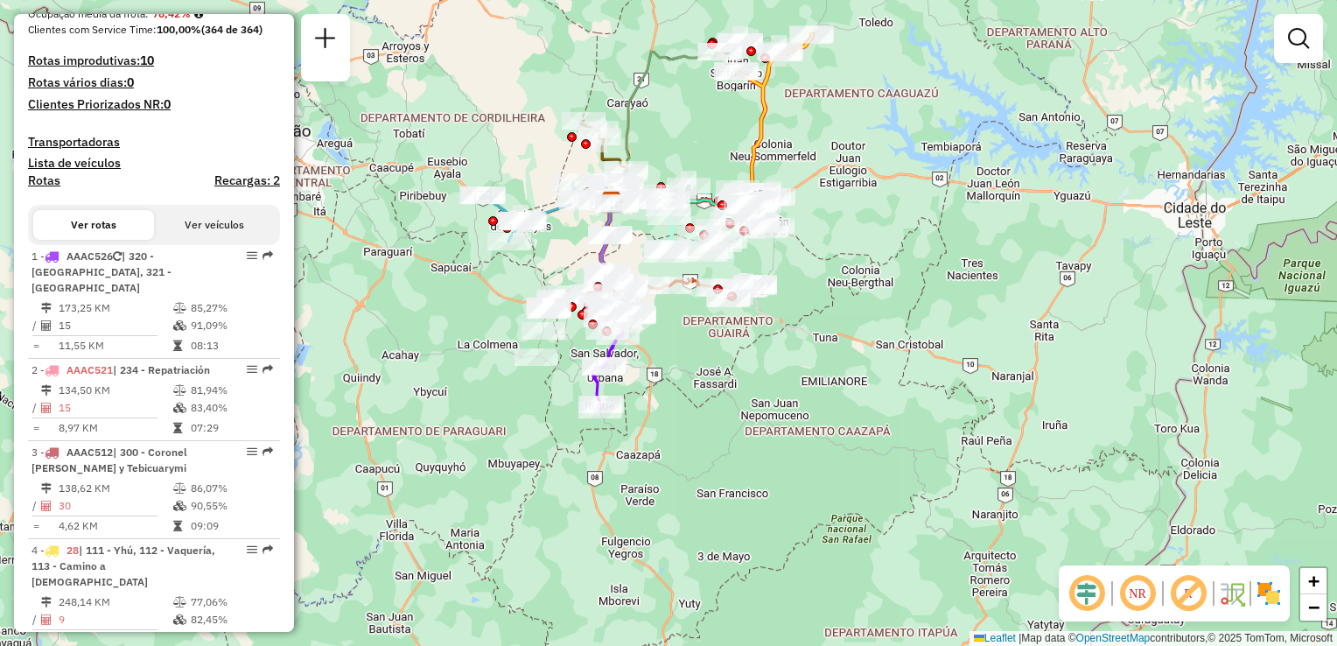
scroll to position [1308, 0]
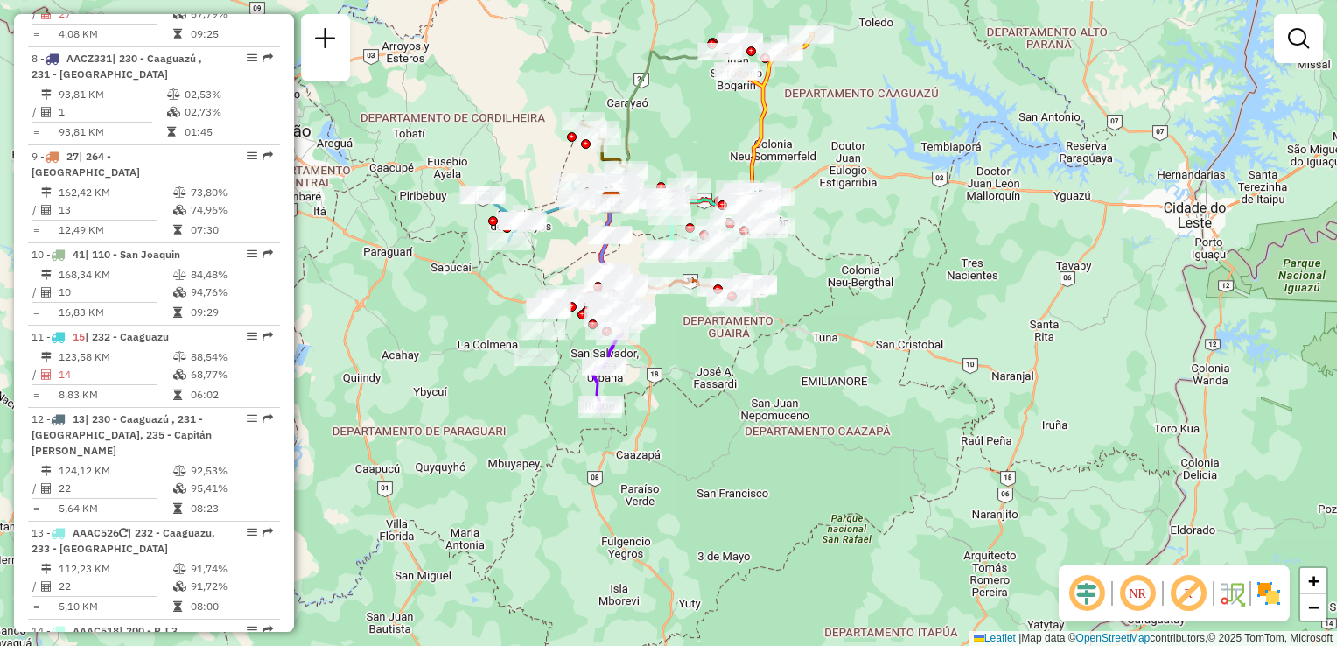
click at [1294, 39] on em at bounding box center [1298, 38] width 21 height 21
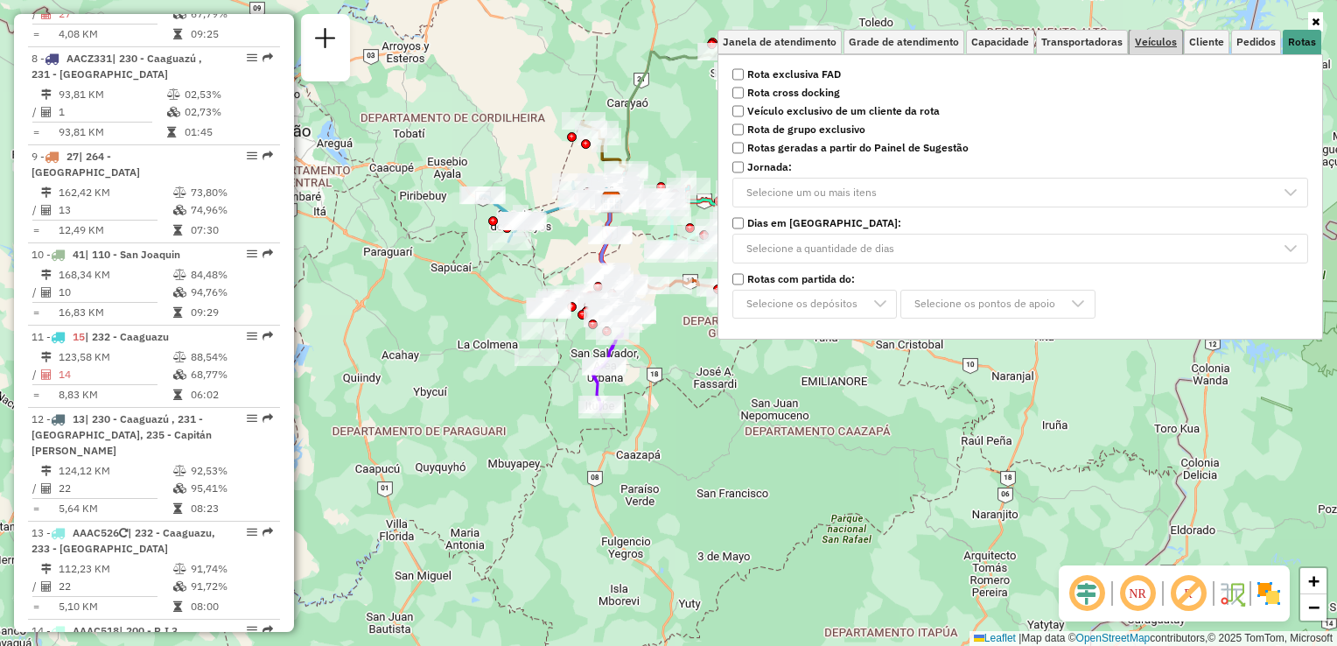
click at [1155, 39] on span "Veículos" at bounding box center [1156, 42] width 42 height 11
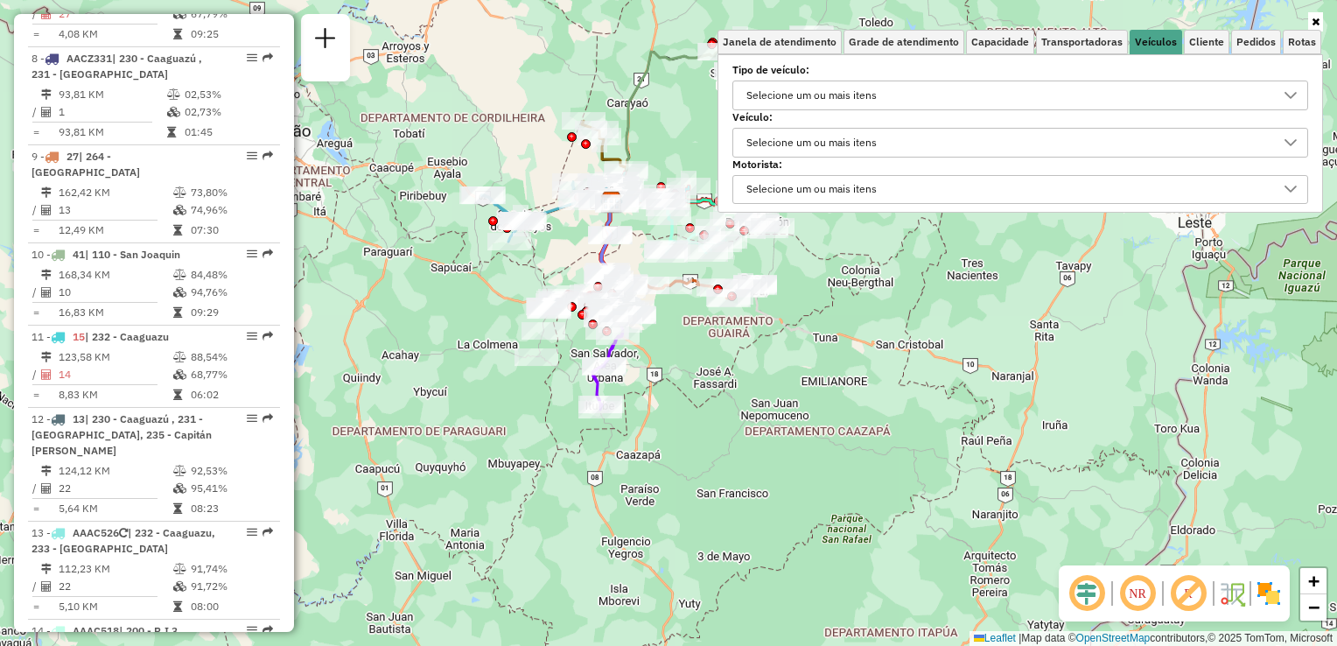
click at [770, 93] on div "Selecione um ou mais itens" at bounding box center [811, 95] width 143 height 28
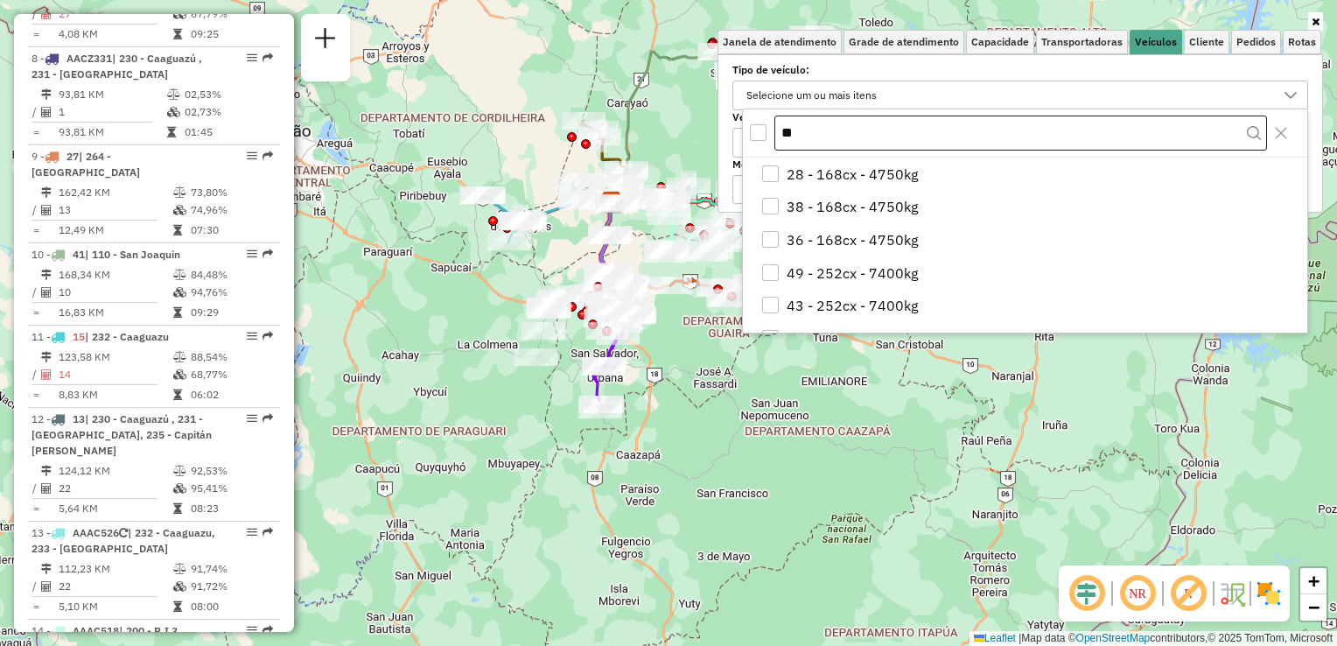
type input "*"
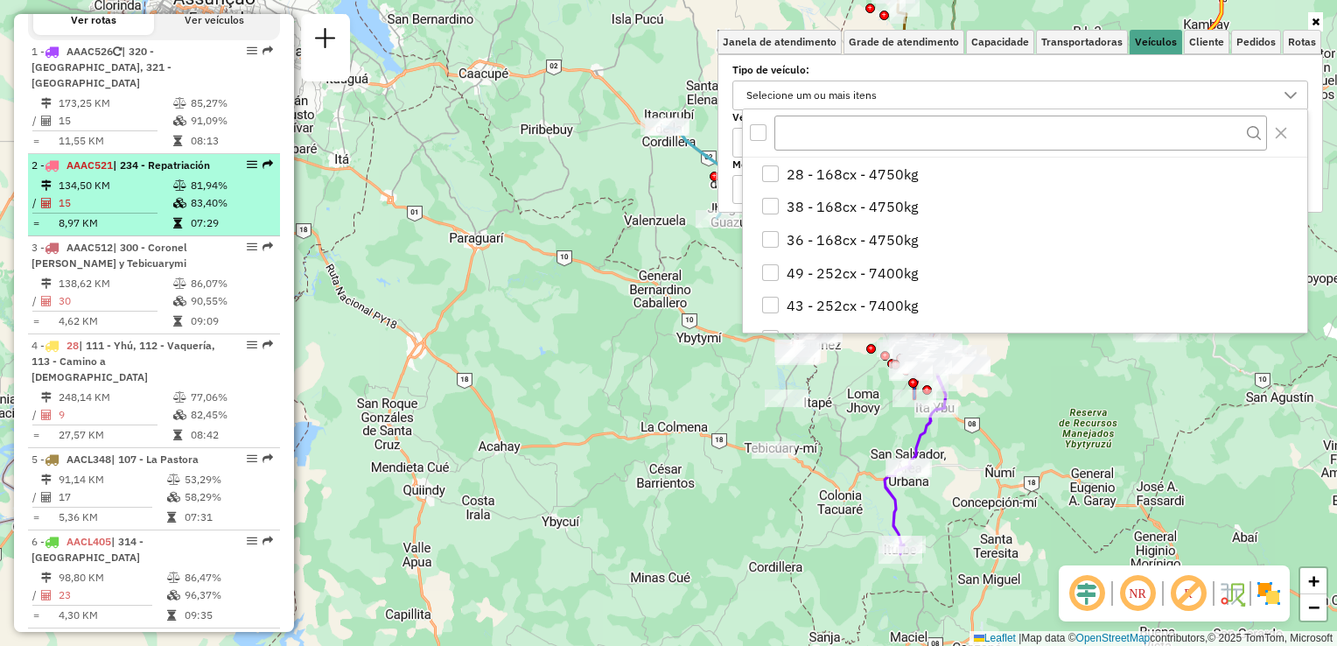
scroll to position [525, 0]
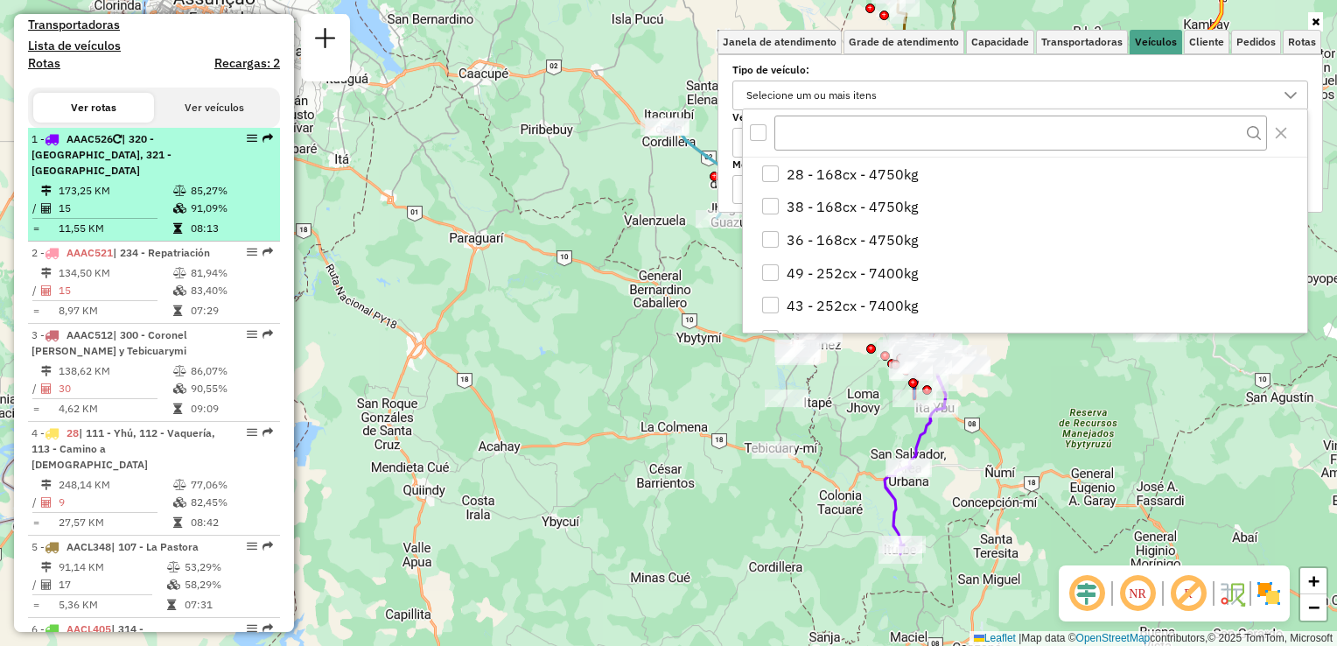
click at [111, 200] on td "15" at bounding box center [115, 209] width 115 height 18
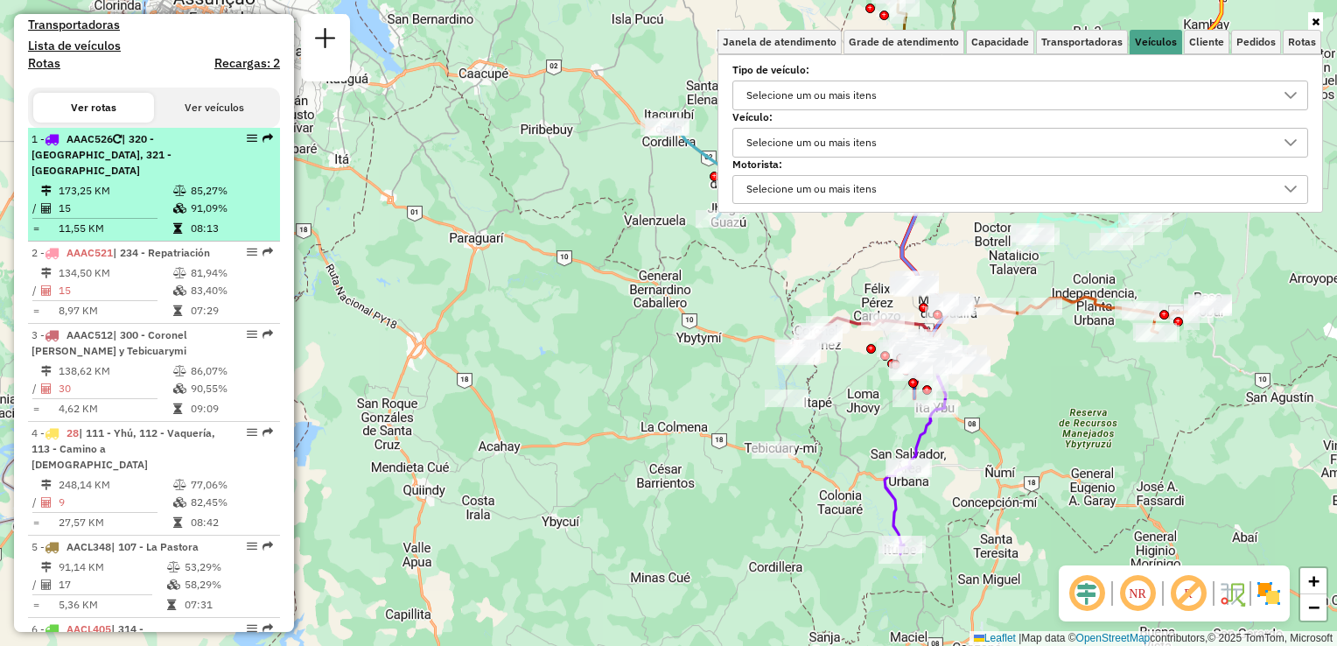
select select "**********"
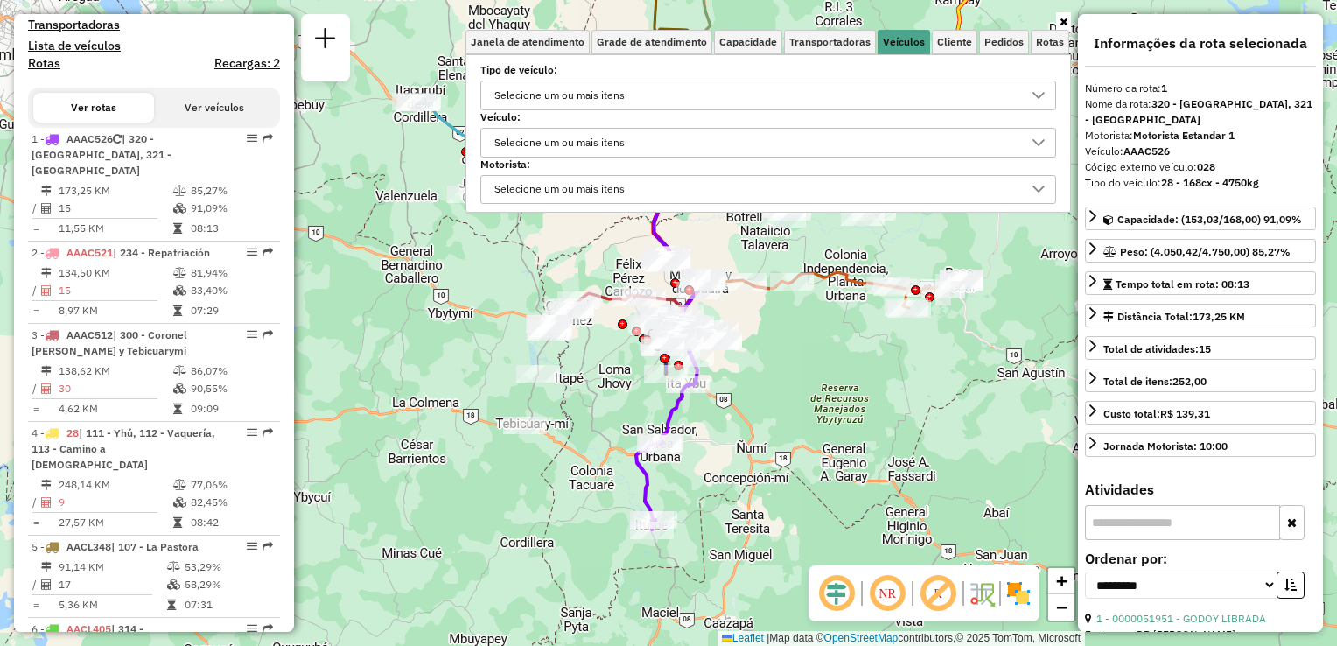
click at [1063, 25] on icon at bounding box center [1064, 22] width 8 height 11
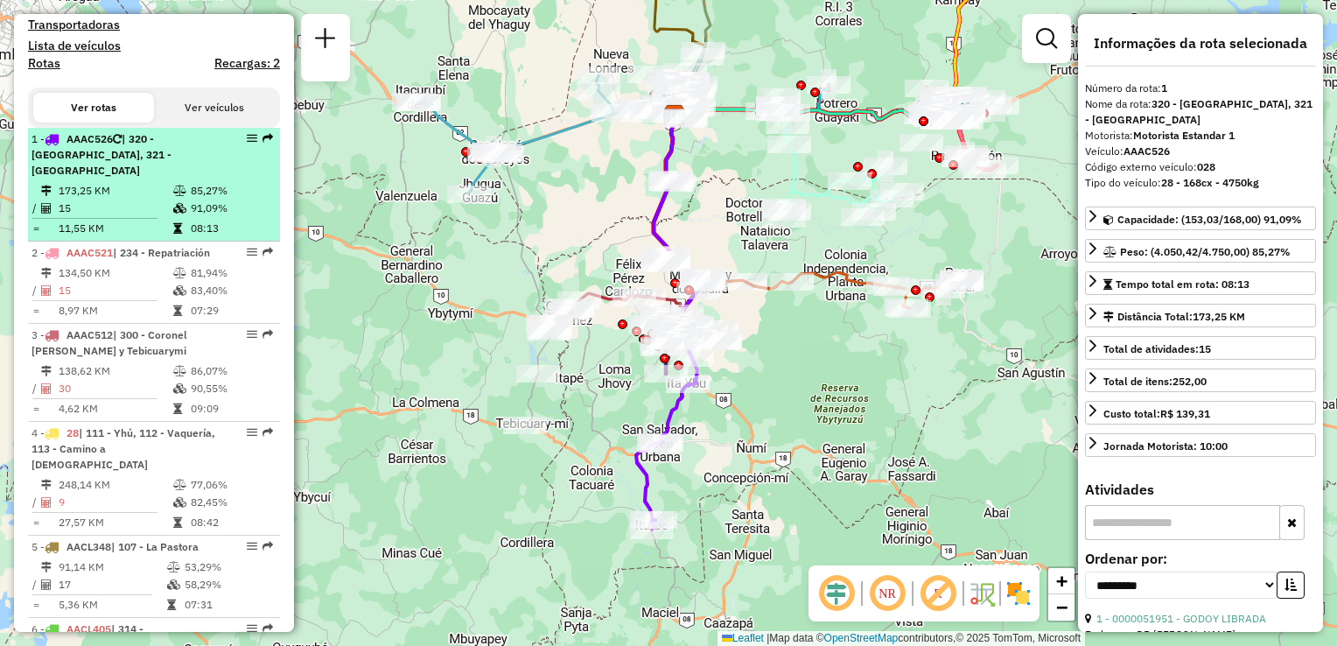
click at [126, 173] on span "| 320 - [GEOGRAPHIC_DATA], 321 - [GEOGRAPHIC_DATA]" at bounding box center [102, 154] width 140 height 45
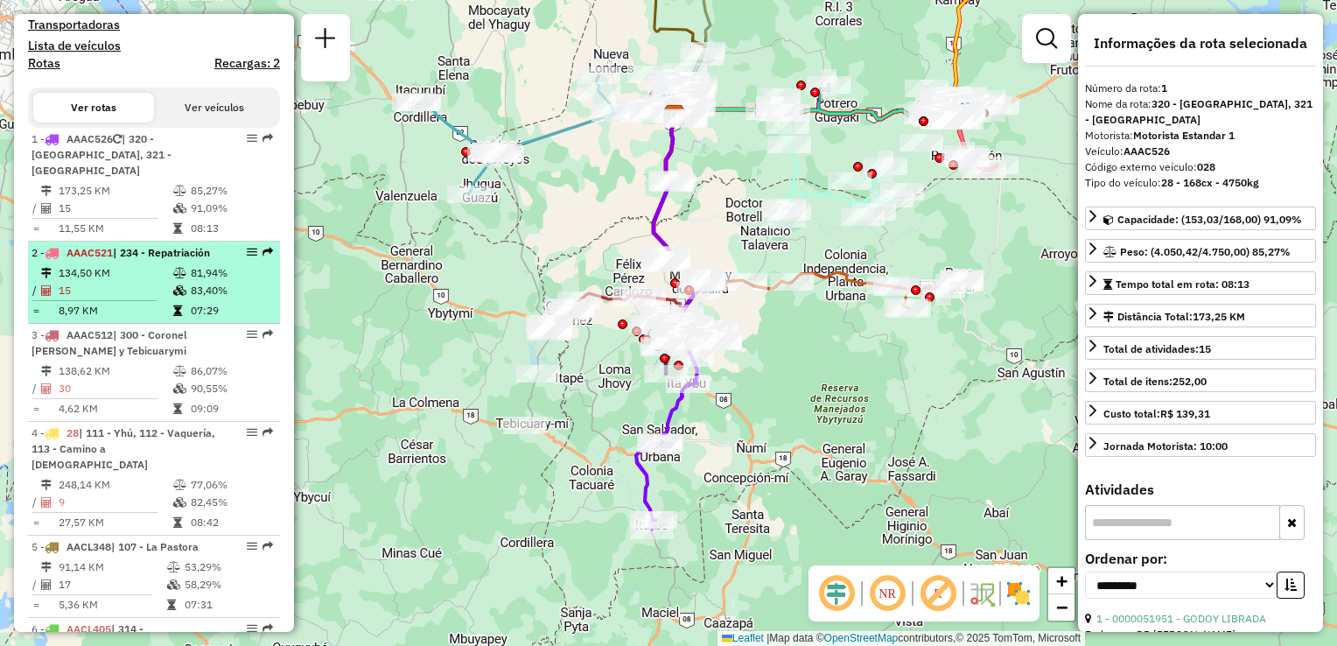
click at [119, 277] on li "2 - AAAC521 | 234 - Repatriación 134,50 KM 81,94% / 15 83,40% = 8,97 KM 07:29" at bounding box center [154, 283] width 252 height 82
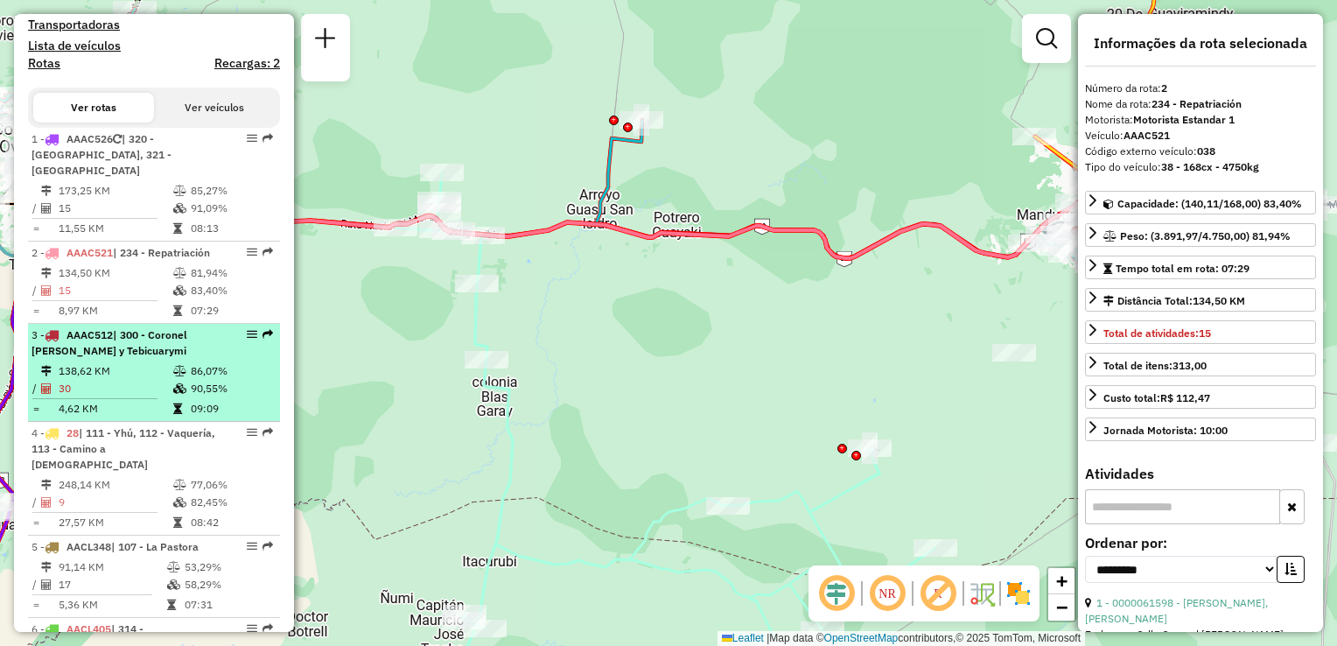
click at [123, 380] on td "138,62 KM" at bounding box center [115, 371] width 115 height 18
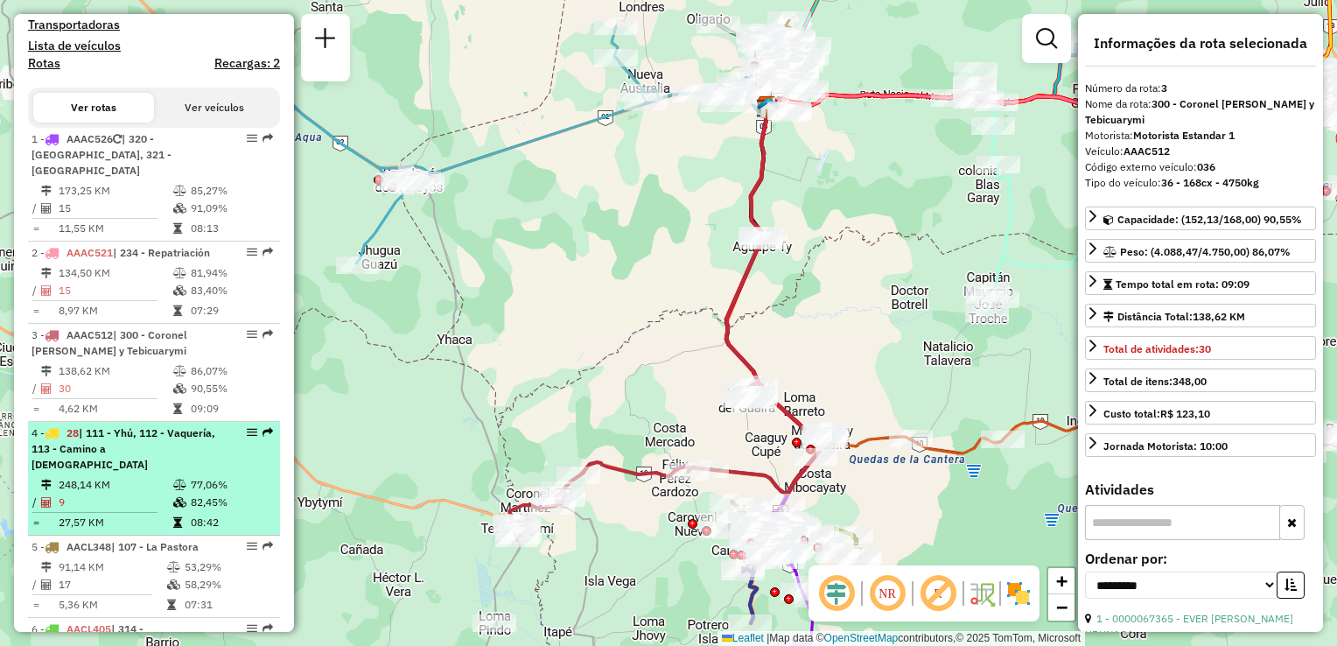
click at [134, 470] on div "4 - 28 | 111 - Yhú, 112 - Vaquería, 113 - Camino a [DEMOGRAPHIC_DATA]" at bounding box center [125, 448] width 186 height 47
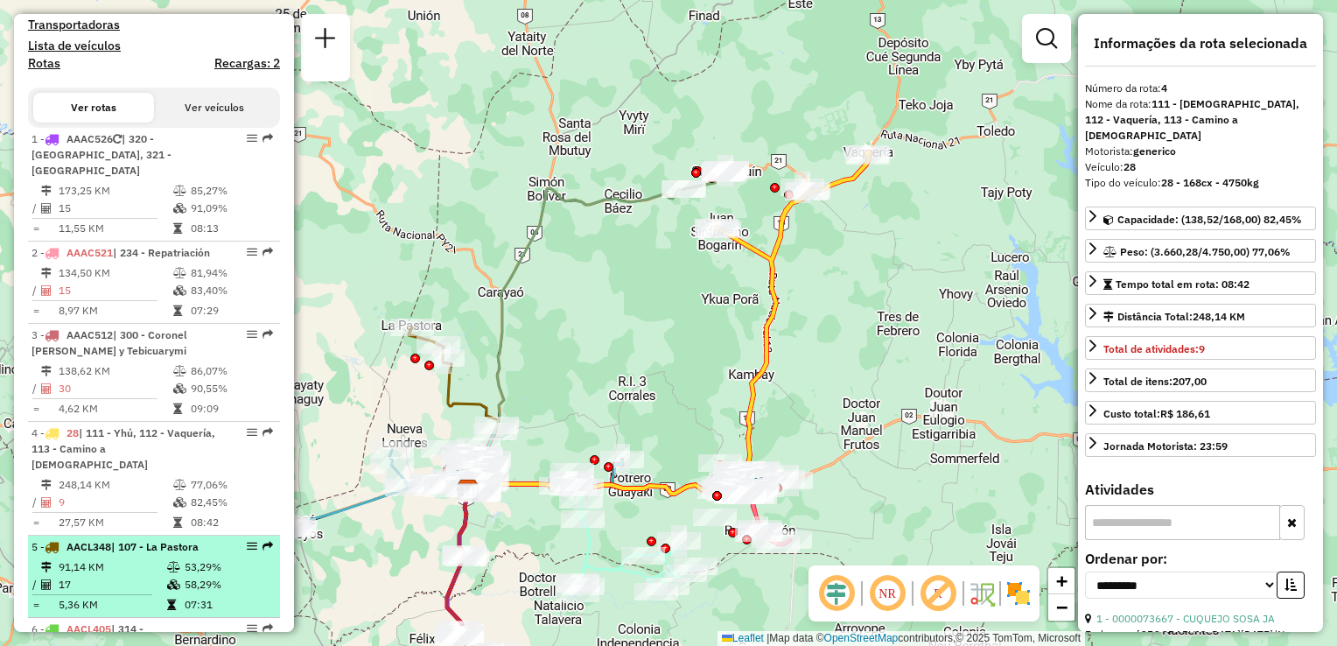
click at [104, 558] on td "91,14 KM" at bounding box center [112, 567] width 109 height 18
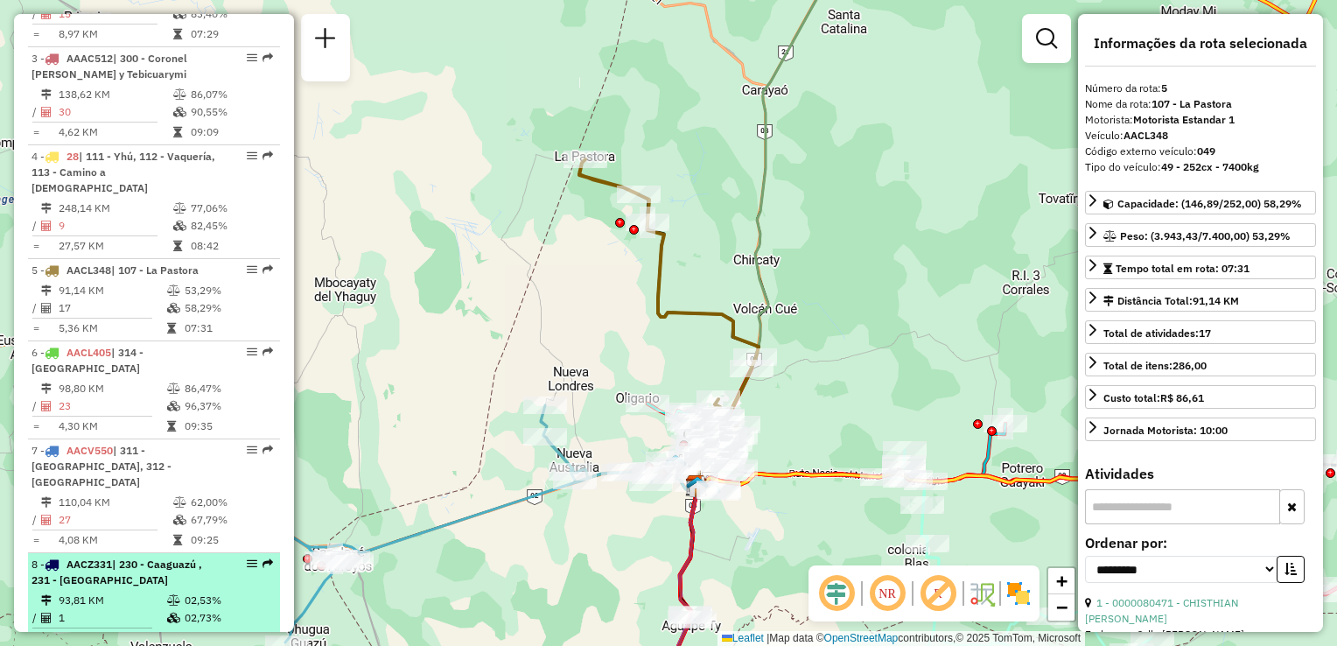
scroll to position [875, 0]
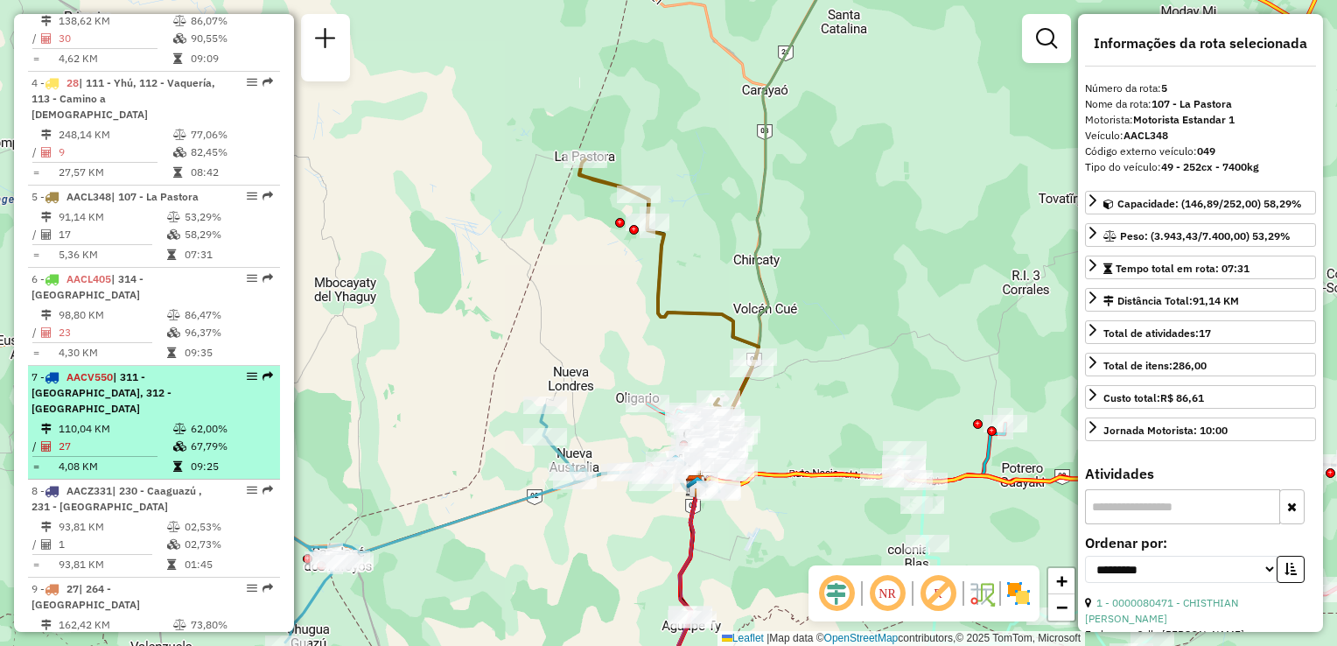
click at [143, 373] on div "7 - AACV550 | 311 - [GEOGRAPHIC_DATA], 312 - [GEOGRAPHIC_DATA]" at bounding box center [125, 392] width 186 height 47
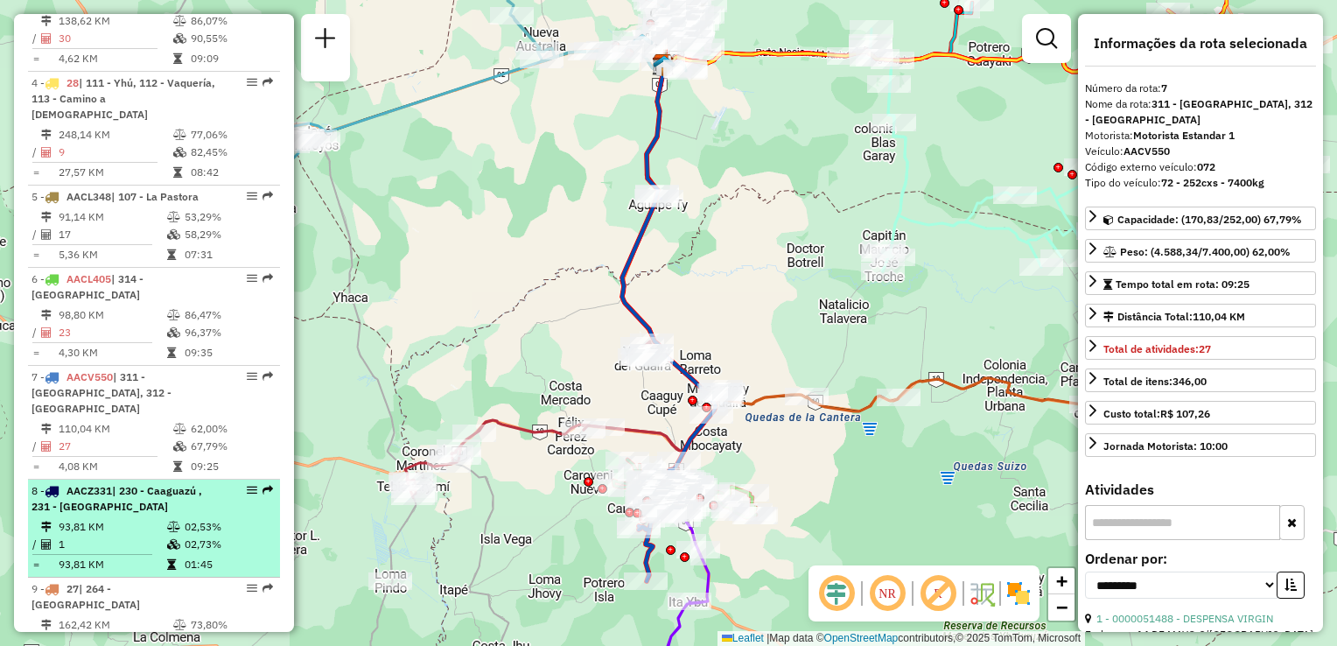
click at [136, 482] on li "8 - AACZ331 | 230 - [GEOGRAPHIC_DATA] , 231 - [GEOGRAPHIC_DATA] 93,81 KM 02,53%…" at bounding box center [154, 529] width 252 height 98
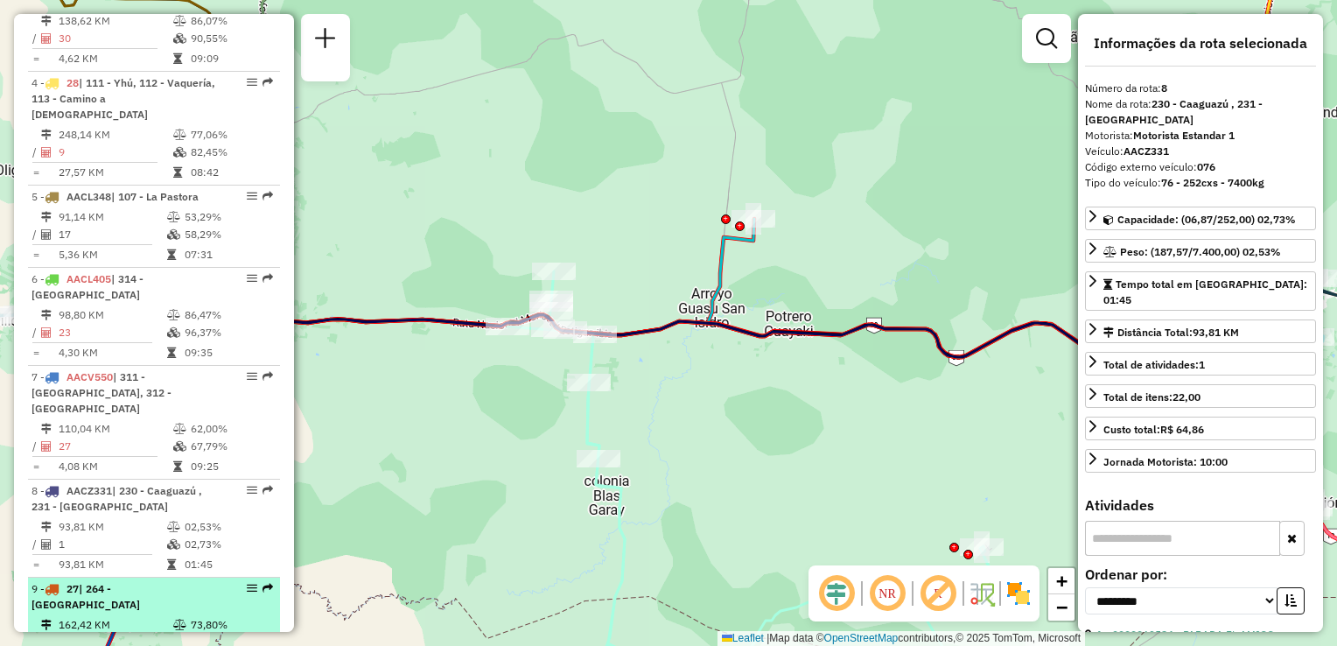
click at [93, 582] on span "| 264 - [GEOGRAPHIC_DATA]" at bounding box center [86, 596] width 109 height 29
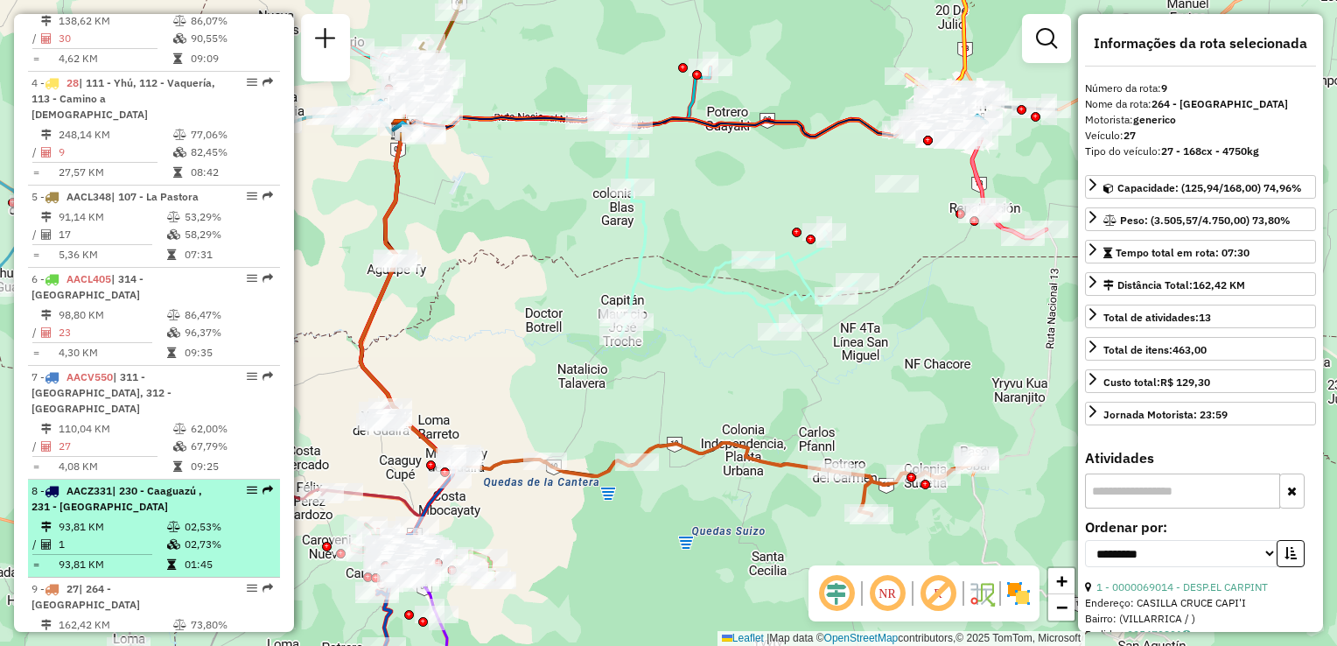
click at [116, 483] on li "8 - AACZ331 | 230 - [GEOGRAPHIC_DATA] , 231 - [GEOGRAPHIC_DATA] 93,81 KM 02,53%…" at bounding box center [154, 529] width 252 height 98
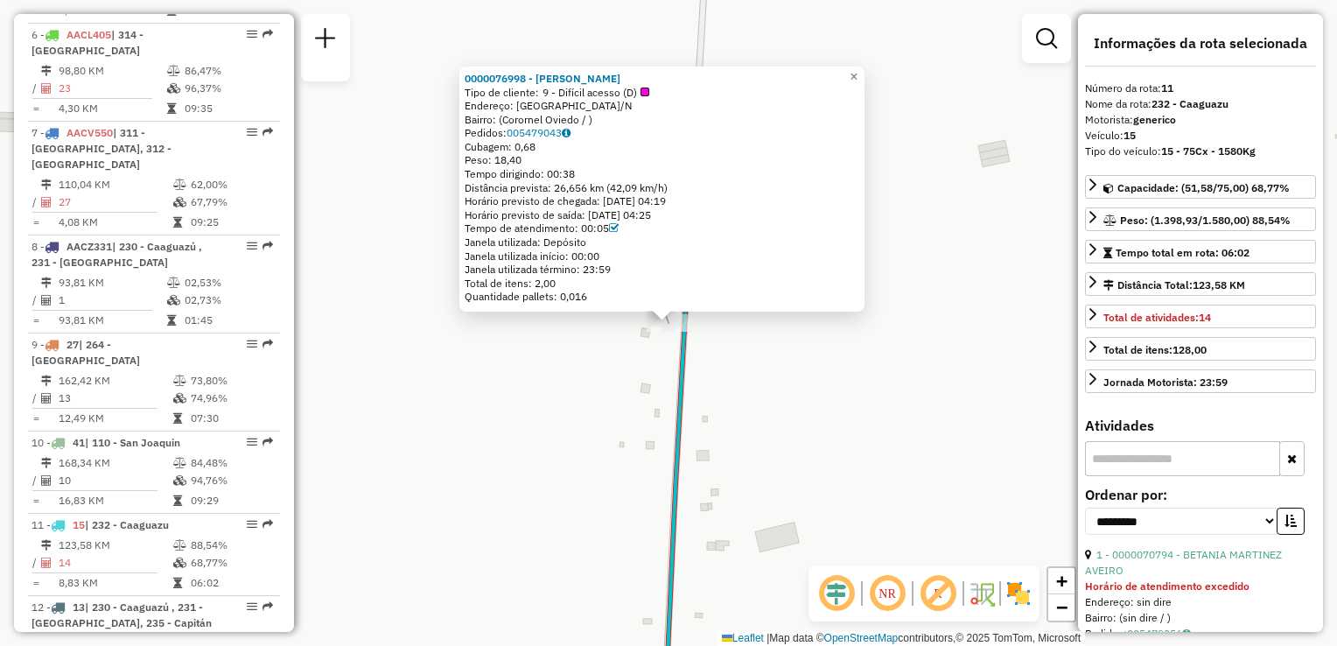
scroll to position [1570, 0]
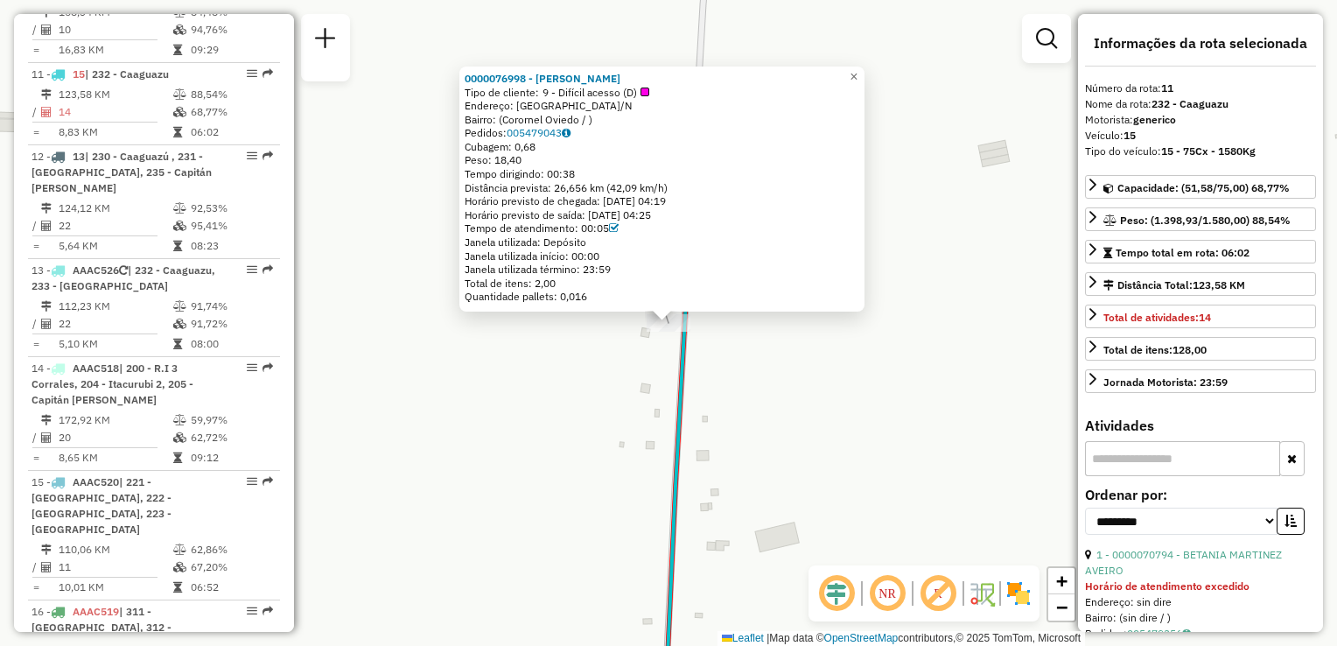
drag, startPoint x: 564, startPoint y: 283, endPoint x: 541, endPoint y: 281, distance: 22.8
click at [541, 281] on div "Total de itens: 2,00" at bounding box center [662, 284] width 395 height 14
drag, startPoint x: 541, startPoint y: 281, endPoint x: 642, endPoint y: 268, distance: 102.4
click at [642, 268] on div "Janela utilizada término: 23:59" at bounding box center [662, 270] width 395 height 14
drag, startPoint x: 602, startPoint y: 297, endPoint x: 560, endPoint y: 296, distance: 42.0
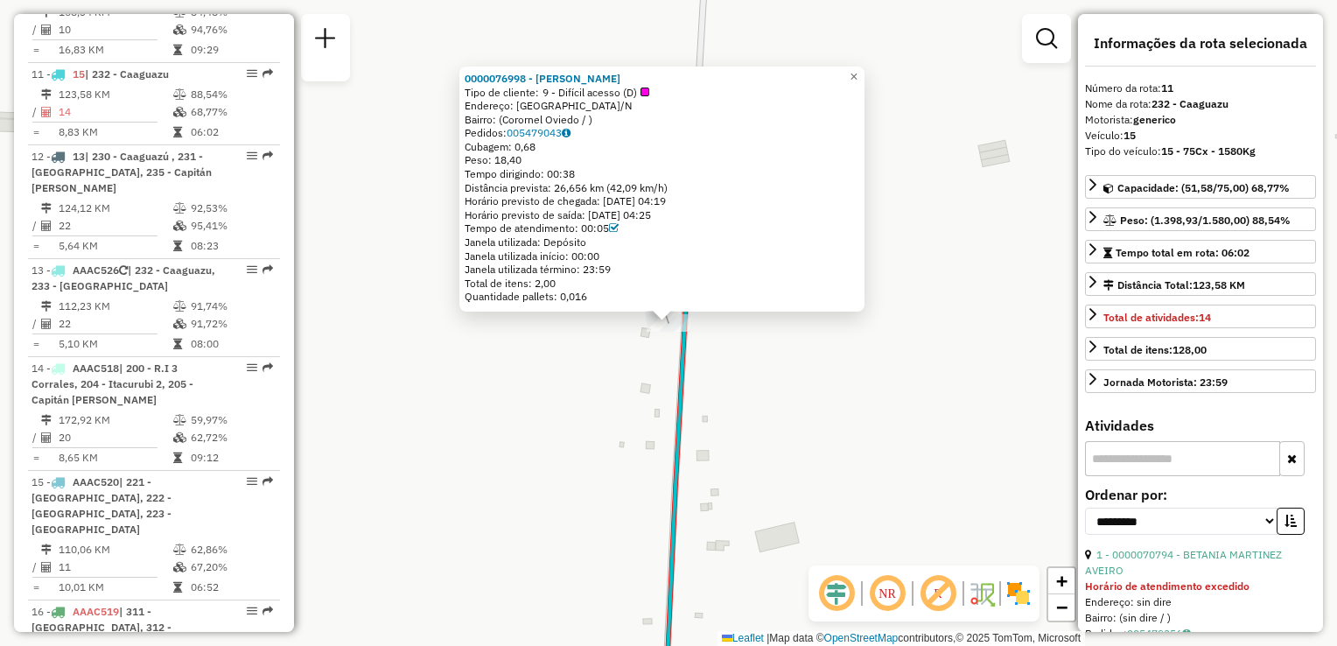
click at [560, 296] on div "Quantidade pallets: 0,016" at bounding box center [662, 297] width 395 height 14
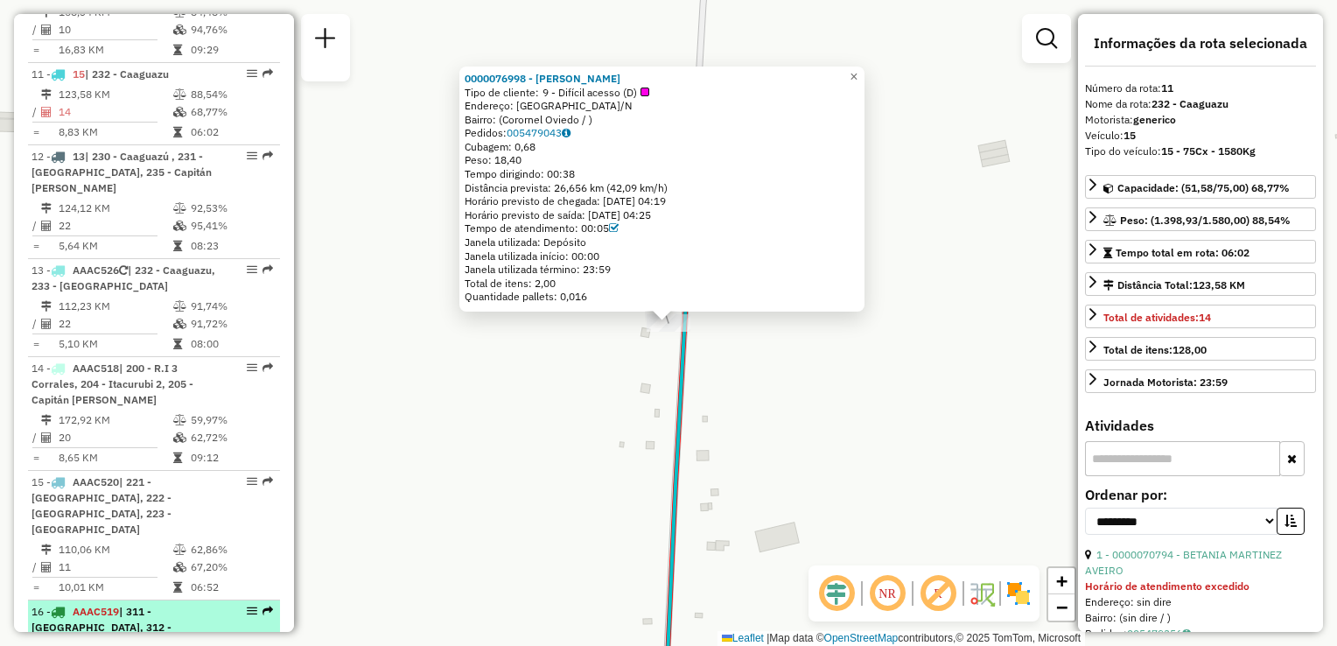
click at [151, 605] on span "| 311 - [GEOGRAPHIC_DATA], 312 - [GEOGRAPHIC_DATA], 313 - Itape" at bounding box center [116, 627] width 169 height 45
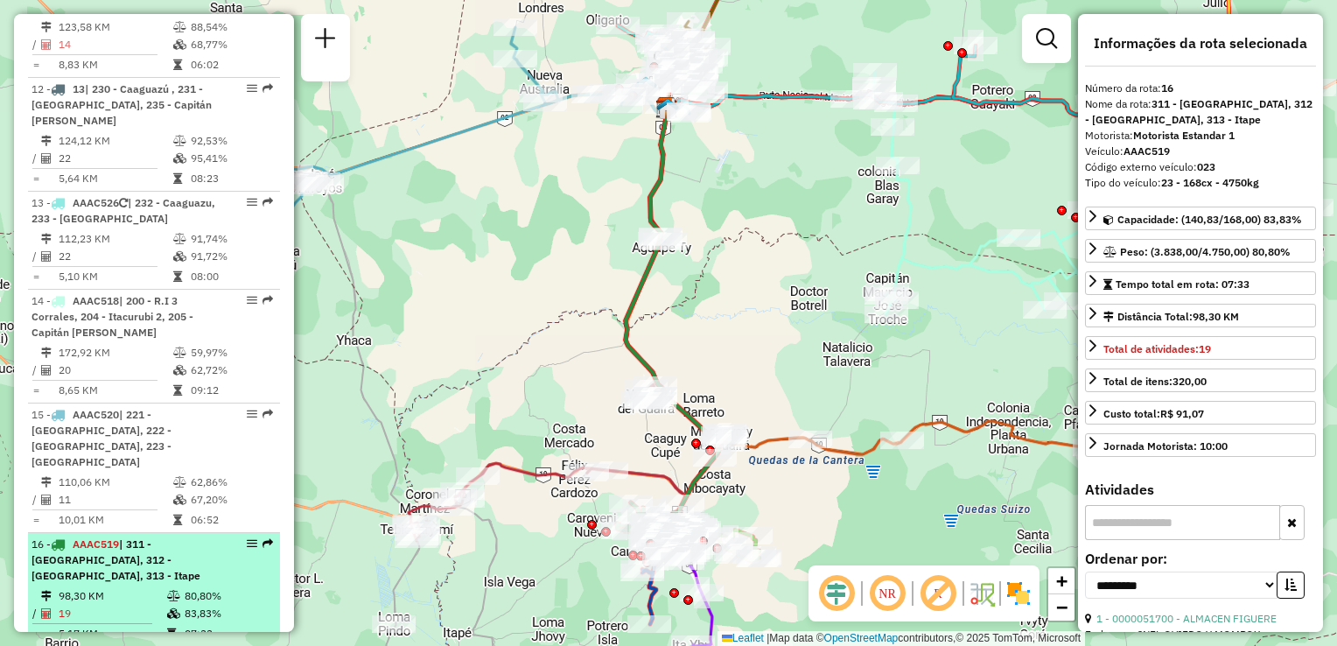
scroll to position [1658, 0]
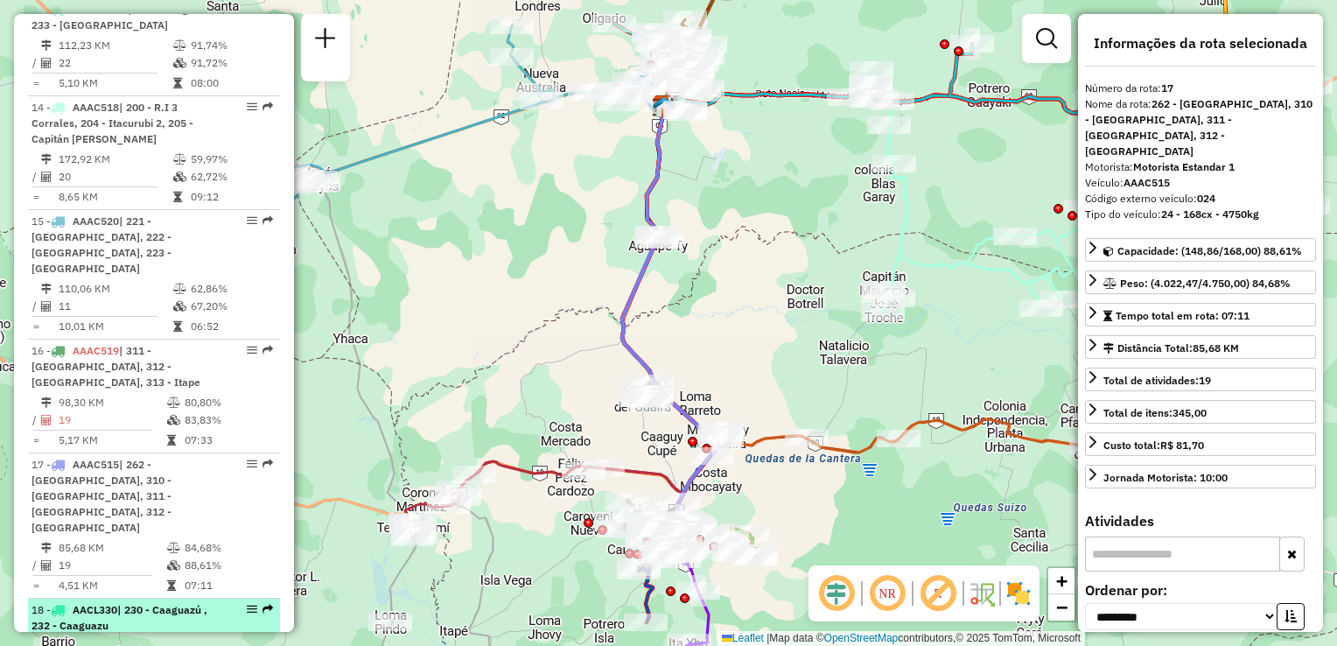
scroll to position [1833, 0]
click at [148, 601] on span "| 230 - Caaguazú , 232 - Caaguazu" at bounding box center [120, 615] width 176 height 29
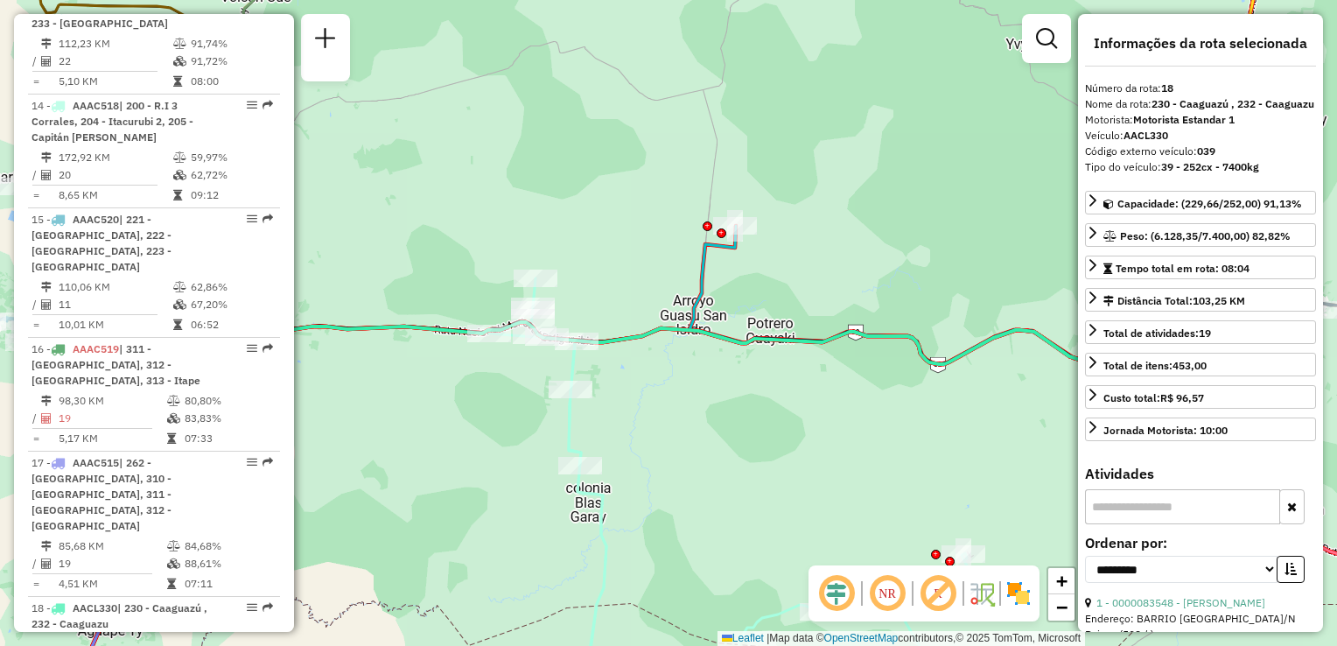
click at [898, 188] on div "Janela de atendimento Grade de atendimento Capacidade Transportadoras Veículos …" at bounding box center [668, 323] width 1337 height 646
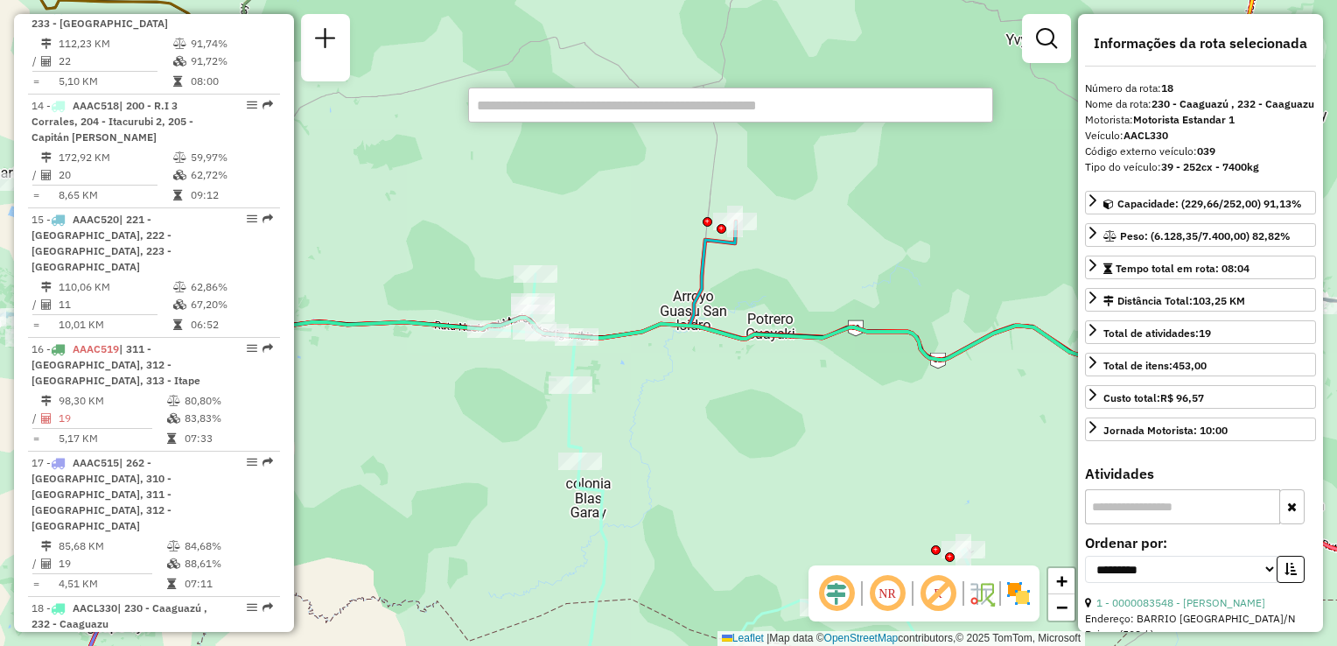
paste input "*****"
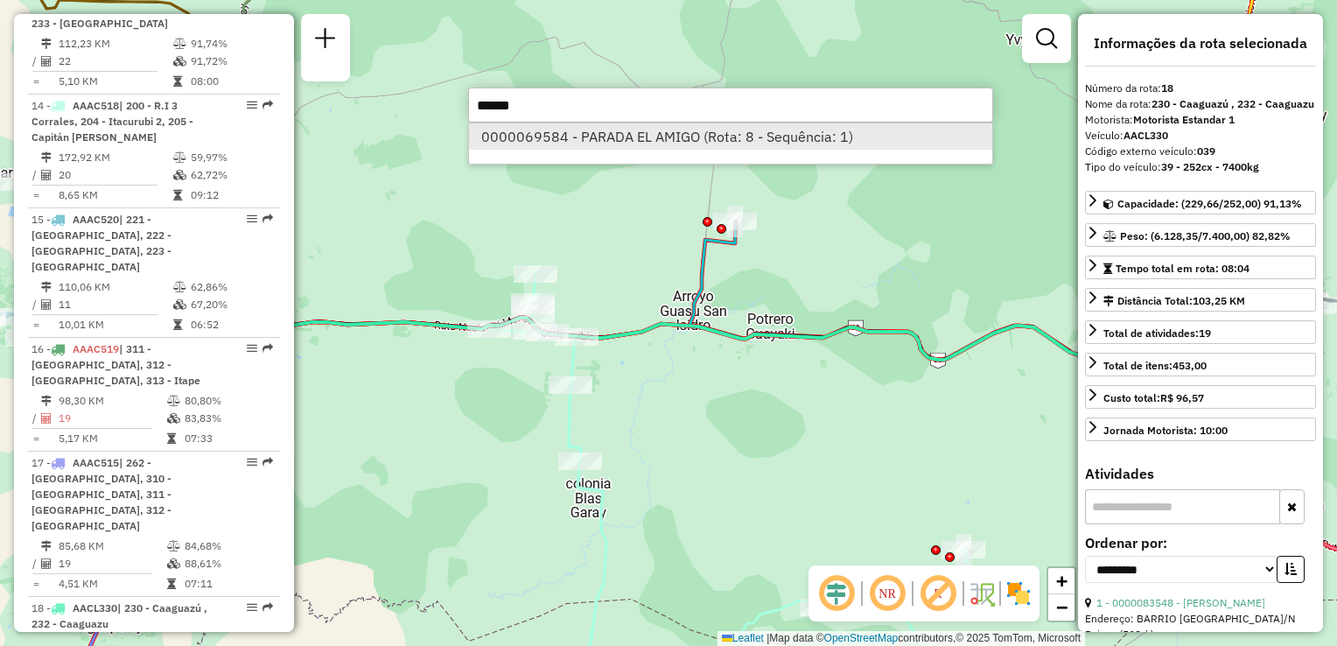
type input "*****"
click at [593, 130] on li "0000069584 - PARADA EL AMIGO (Rota: 8 - Sequência: 1)" at bounding box center [730, 136] width 523 height 26
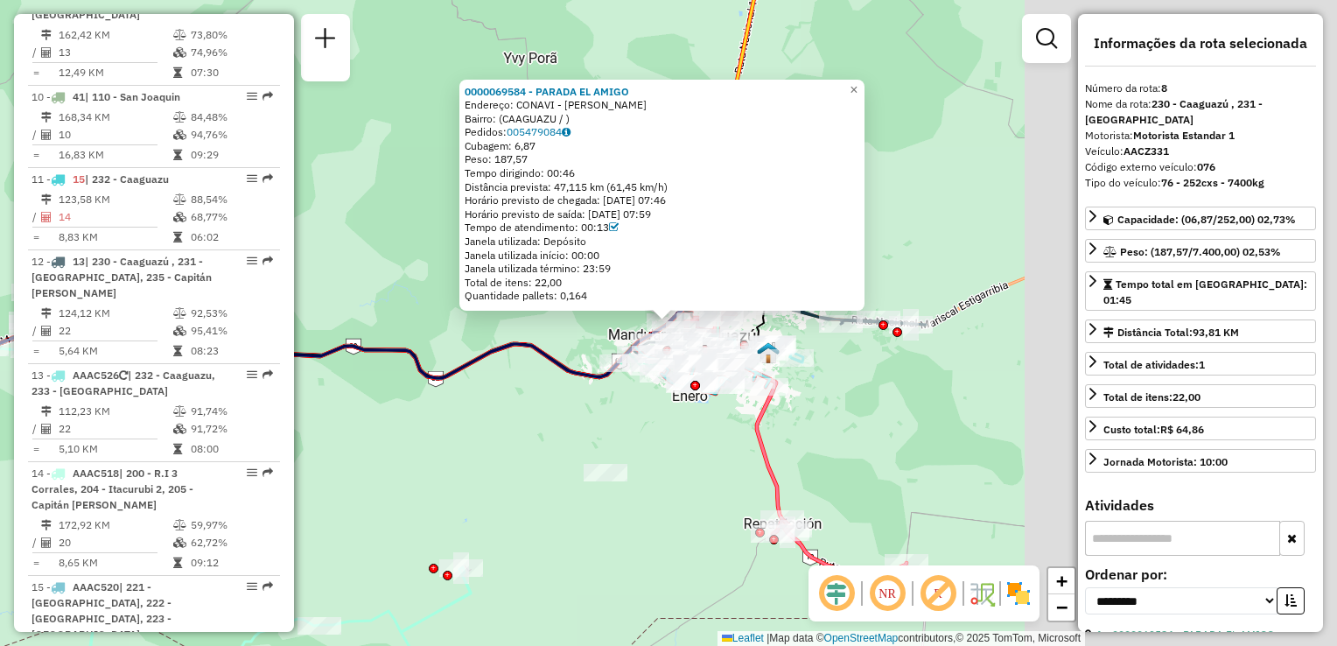
scroll to position [1308, 0]
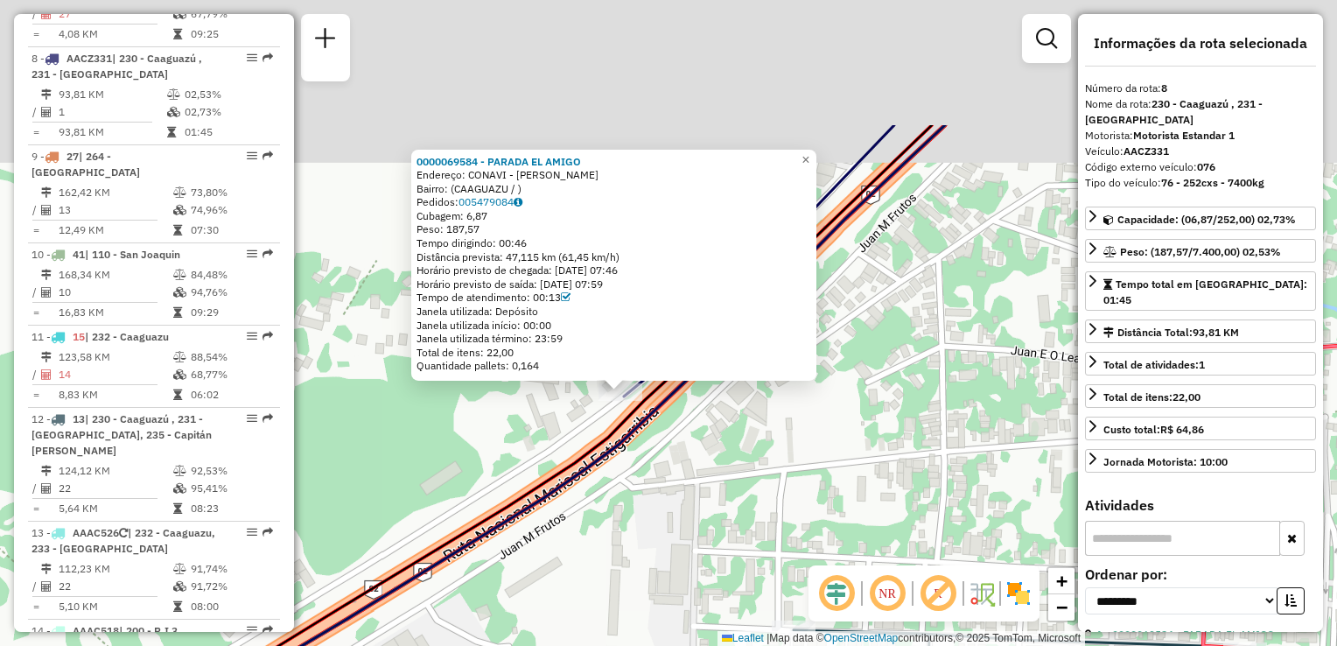
drag, startPoint x: 734, startPoint y: 303, endPoint x: 762, endPoint y: 466, distance: 166.0
click at [762, 466] on div "0000069584 - PARADA EL AMIGO Endereço: CONAVI - [PERSON_NAME]: (CAAGUAZU / ) Pe…" at bounding box center [668, 323] width 1337 height 646
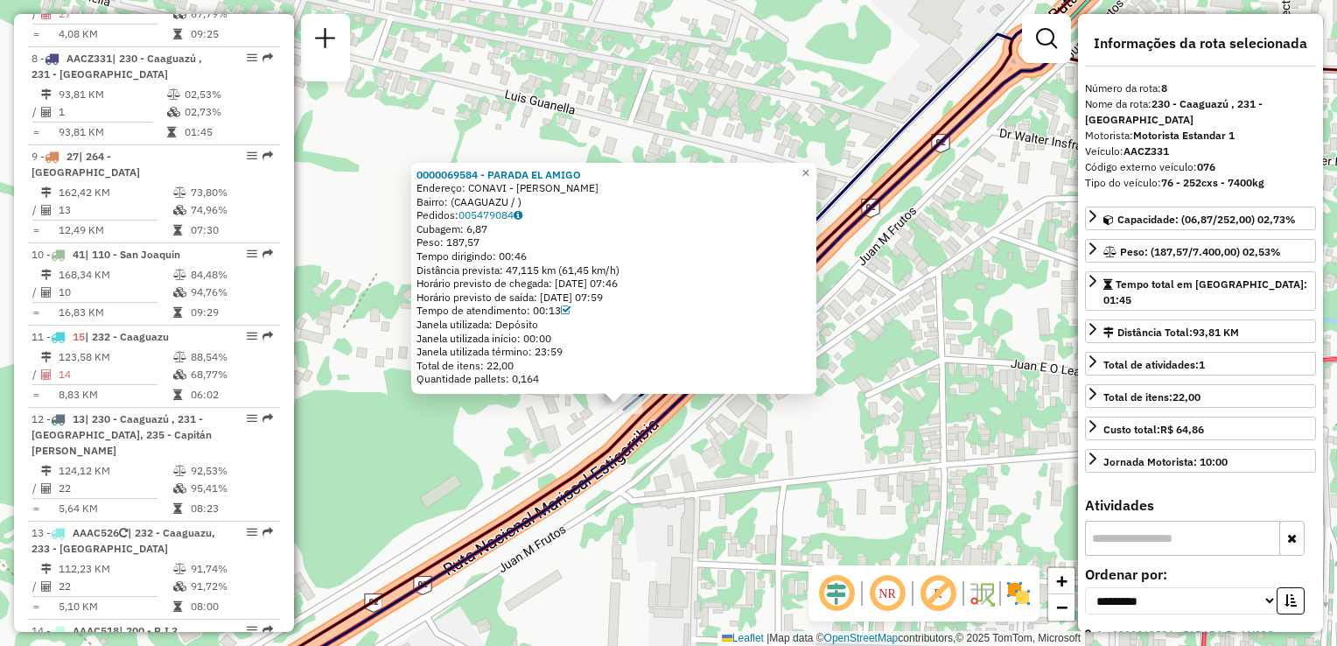
click at [861, 167] on icon at bounding box center [632, 370] width 837 height 681
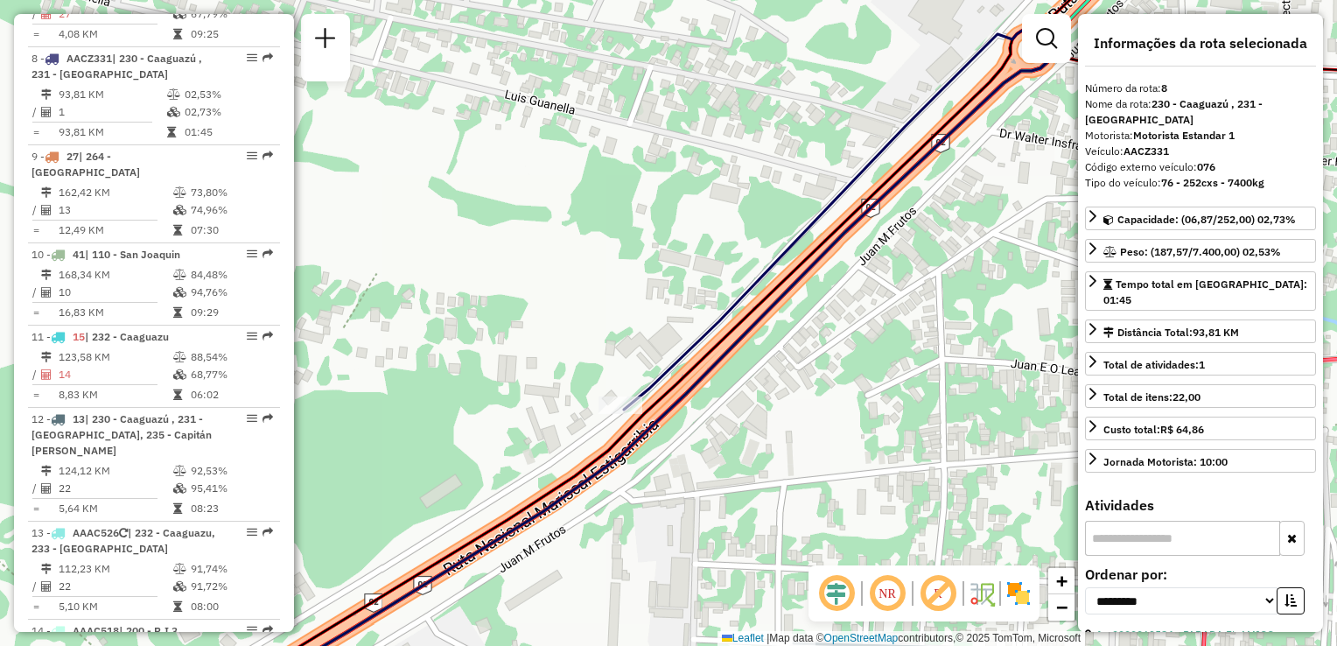
click at [861, 167] on icon at bounding box center [632, 370] width 837 height 681
click at [865, 170] on icon at bounding box center [632, 370] width 837 height 681
click at [869, 212] on icon at bounding box center [632, 370] width 837 height 681
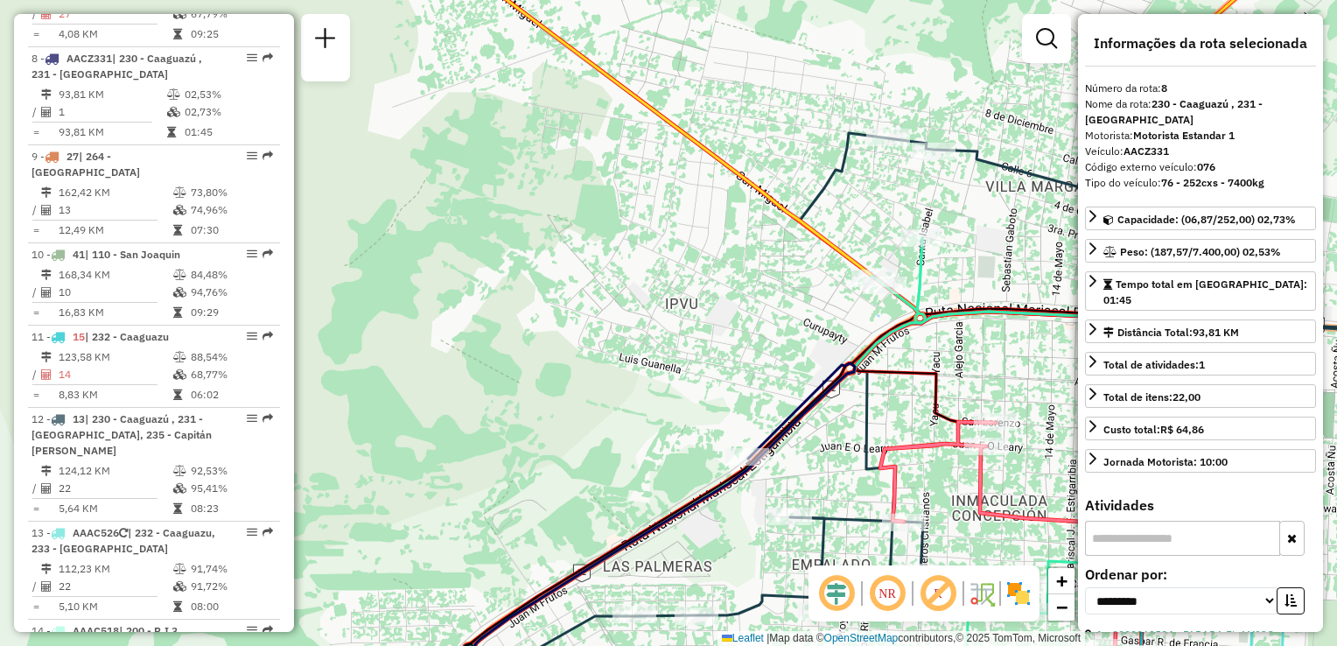
click at [905, 369] on icon at bounding box center [702, 536] width 585 height 347
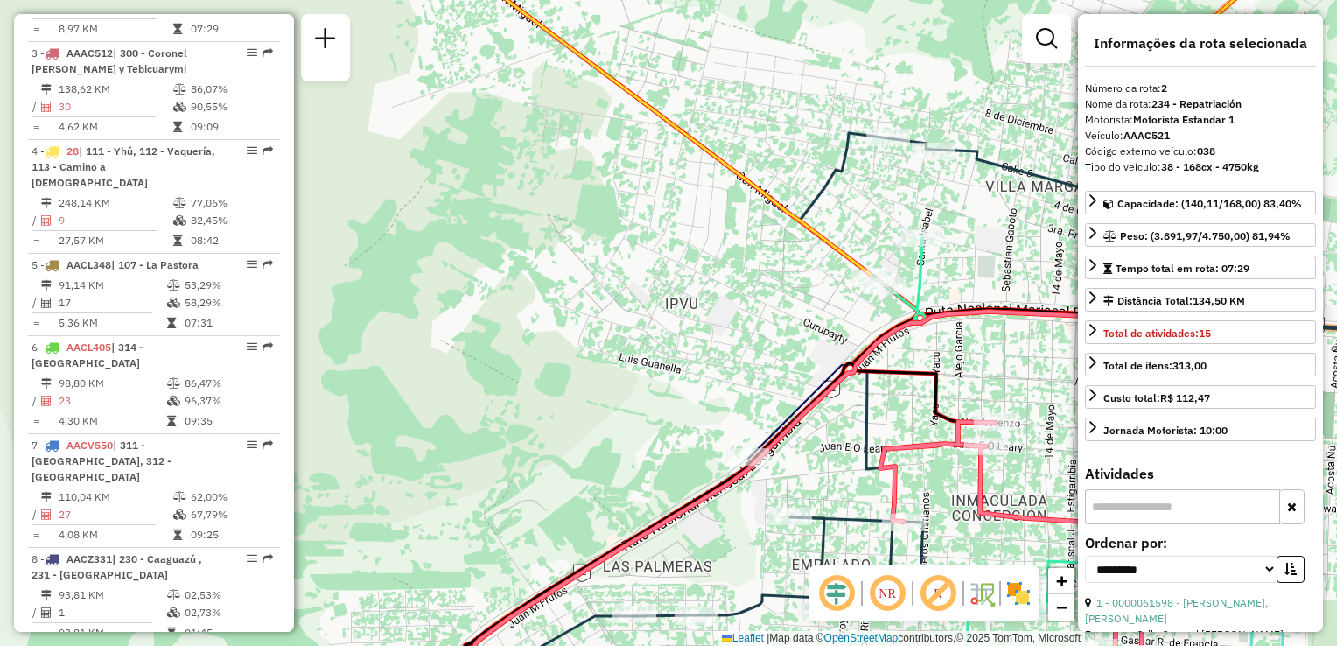
scroll to position [752, 0]
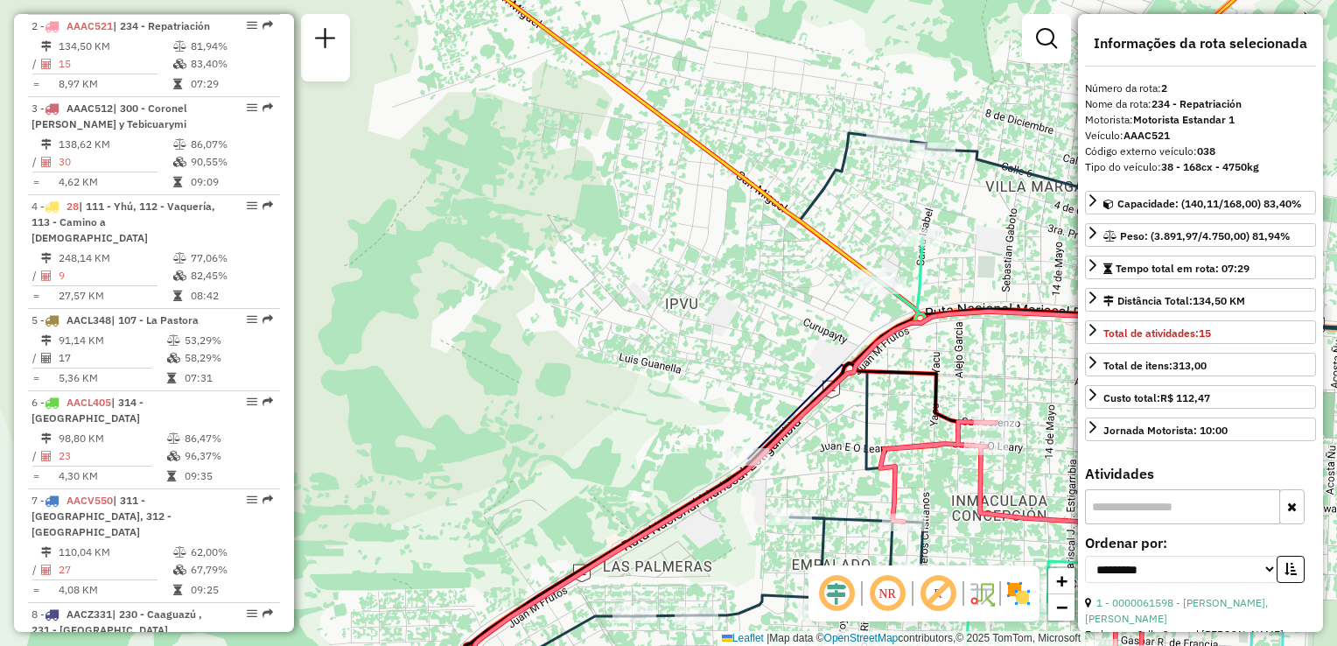
click at [791, 410] on icon at bounding box center [792, 511] width 758 height 399
click at [793, 410] on icon at bounding box center [792, 511] width 758 height 399
click at [978, 485] on icon at bounding box center [1084, 535] width 408 height 349
click at [637, 196] on div "Janela de atendimento Grade de atendimento Capacidade Transportadoras Veículos …" at bounding box center [668, 323] width 1337 height 646
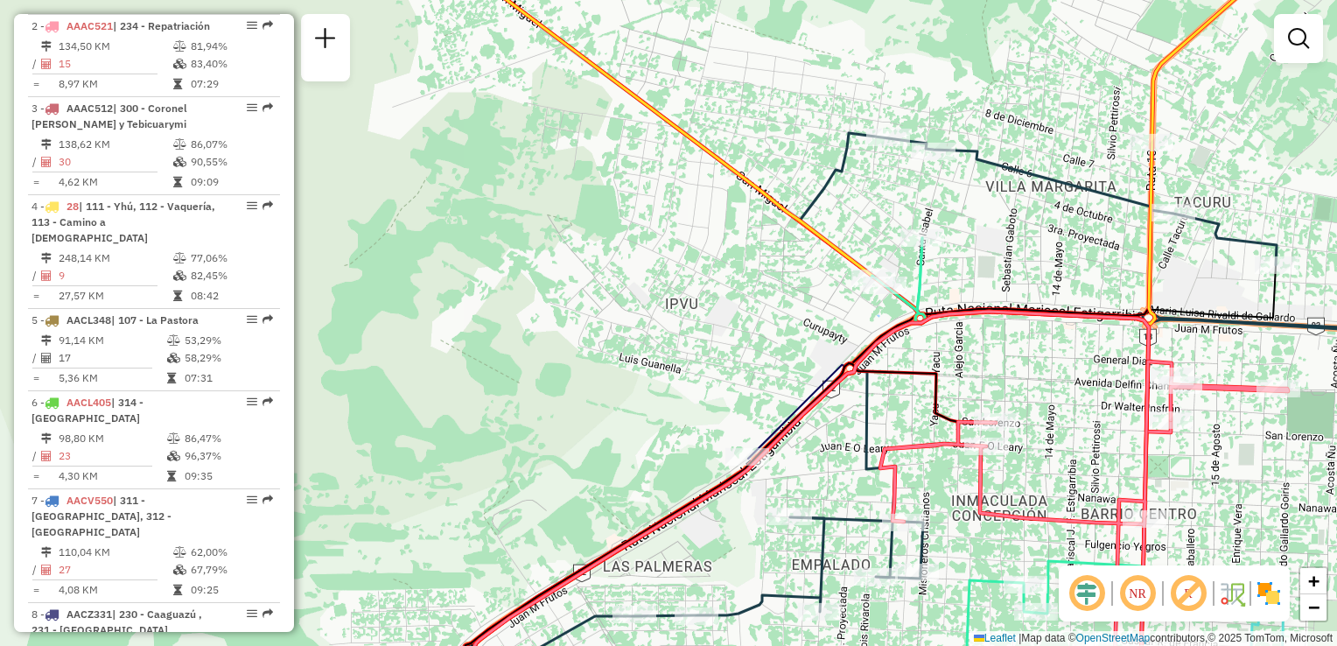
click at [823, 381] on icon at bounding box center [792, 511] width 758 height 399
select select "**********"
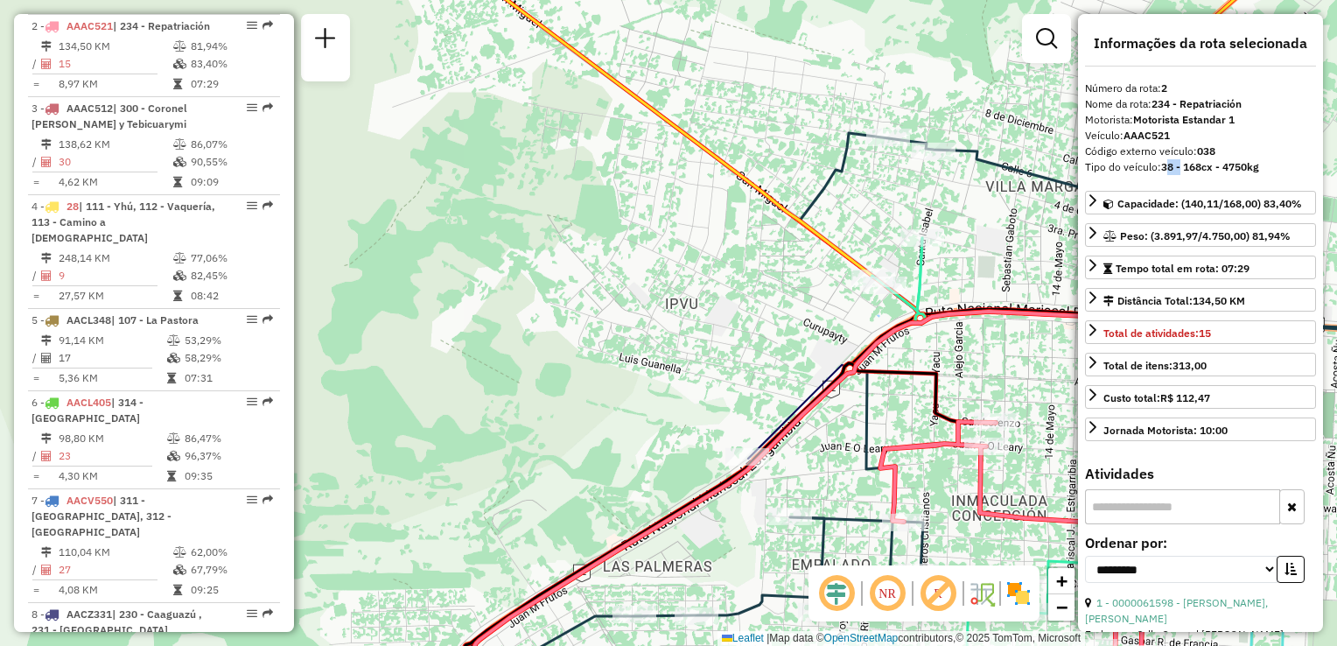
click at [1169, 166] on strong "38 - 168cx - 4750kg" at bounding box center [1210, 166] width 98 height 13
